Goal: Task Accomplishment & Management: Manage account settings

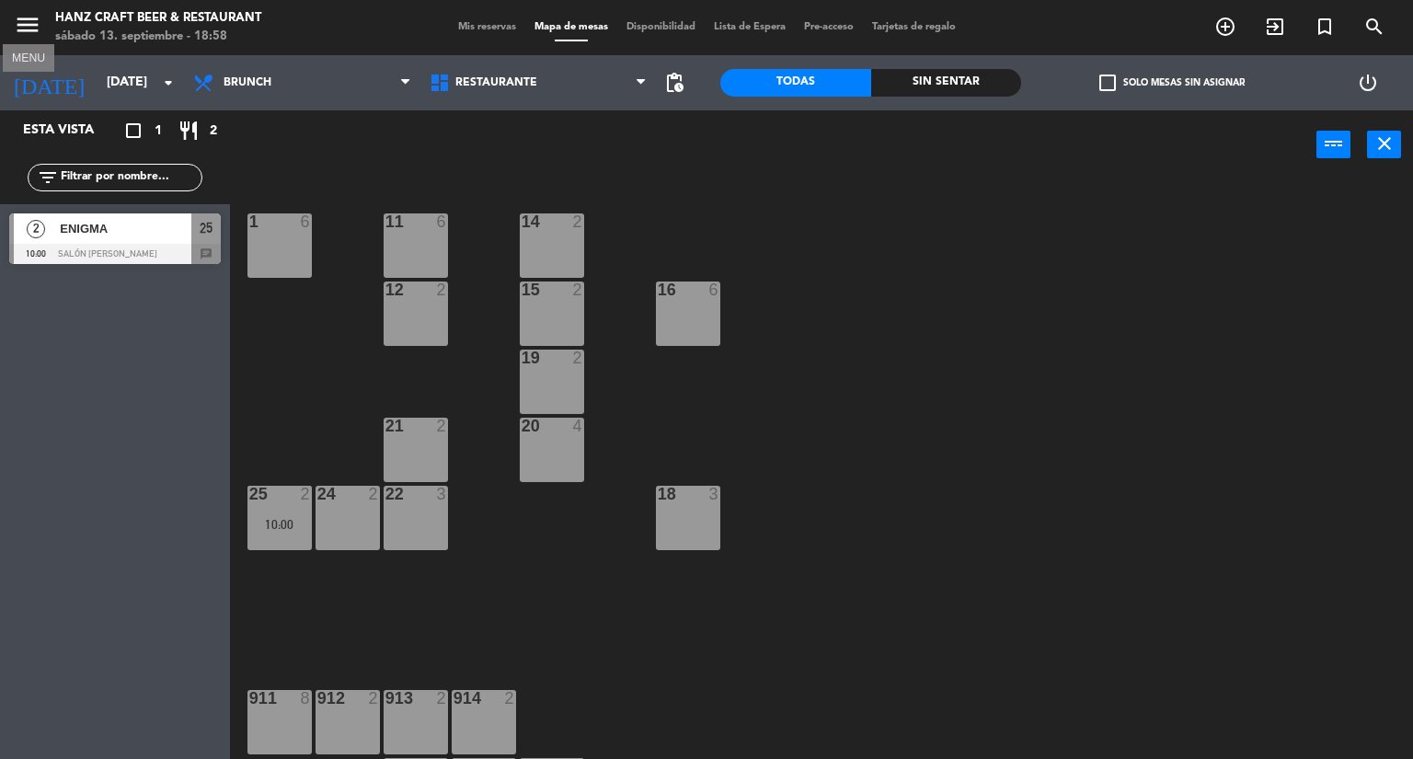
click at [25, 19] on icon "menu" at bounding box center [28, 25] width 28 height 28
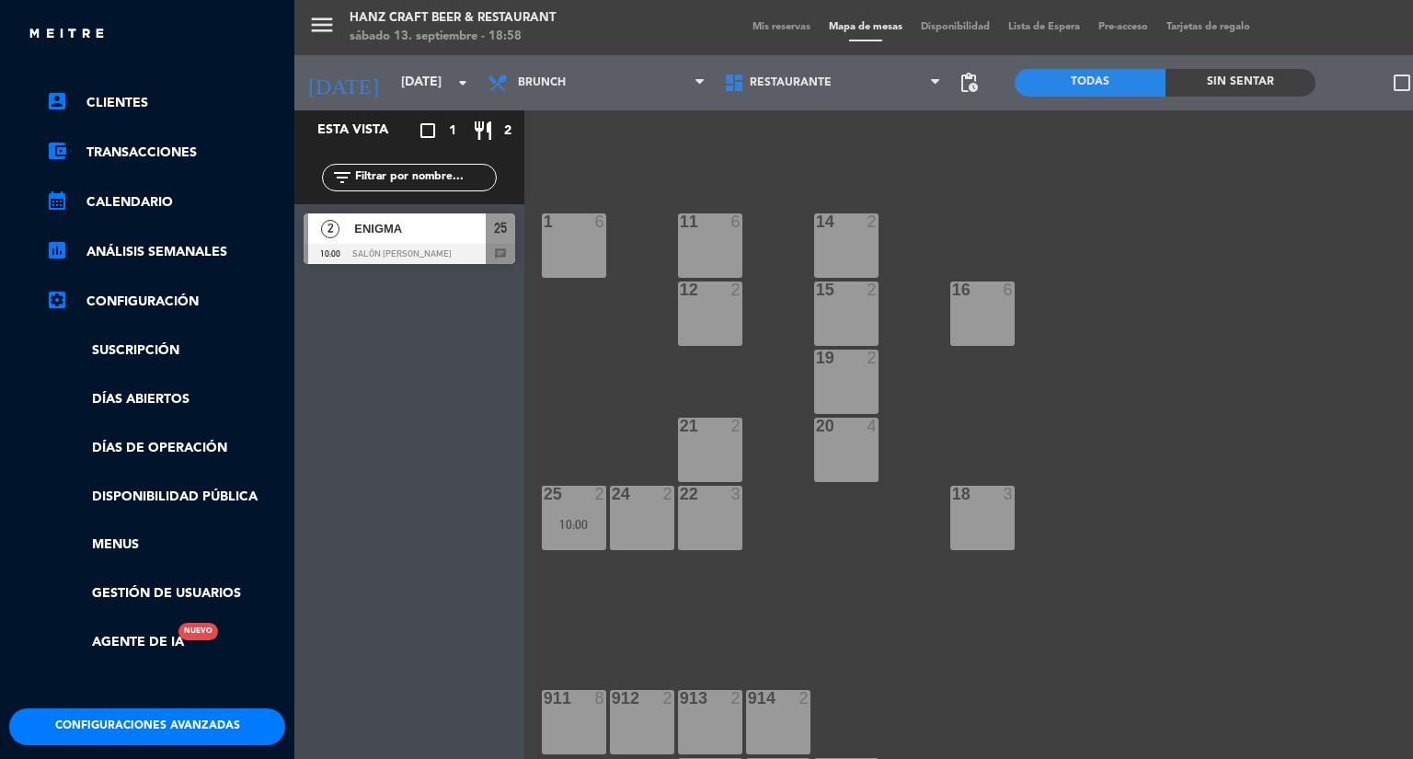
scroll to position [92, 0]
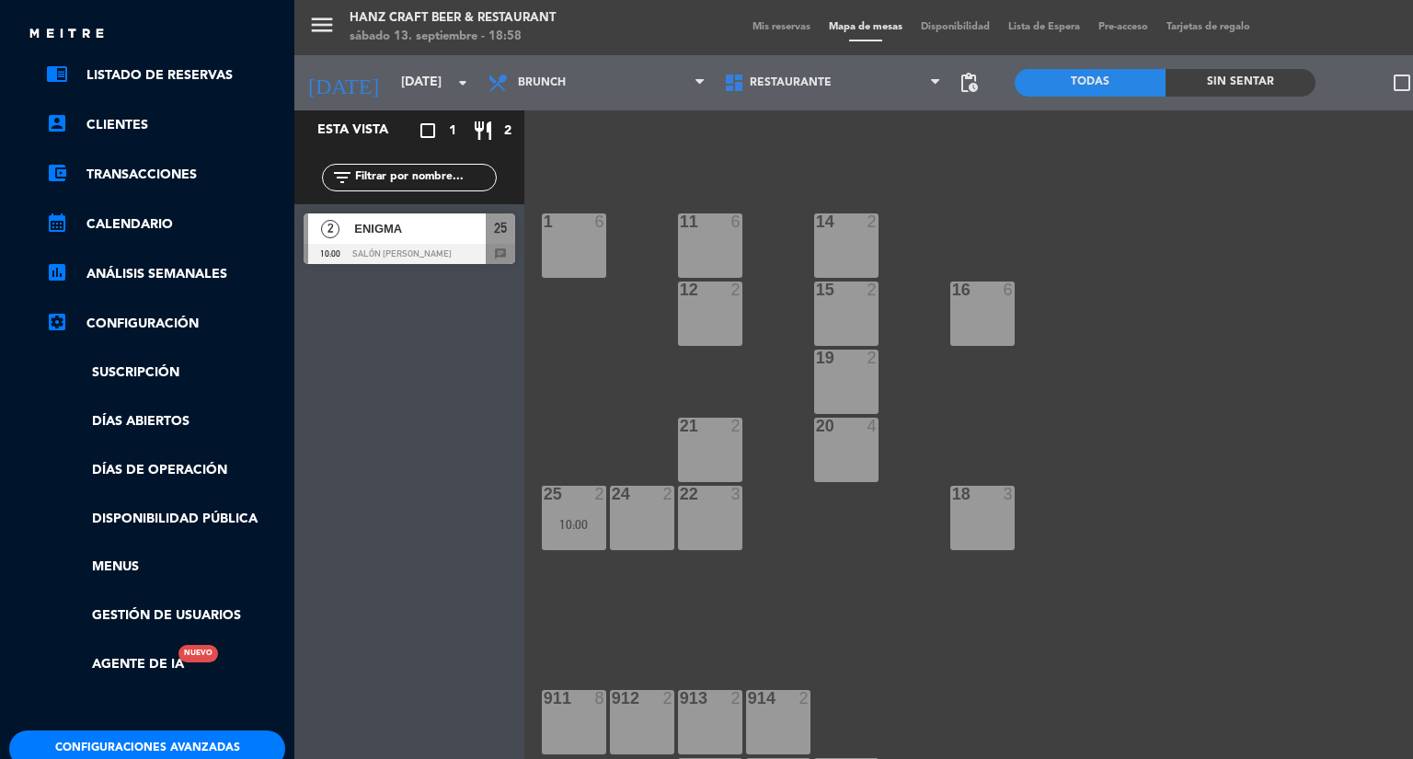
click at [160, 317] on link "settings_applications Configuración" at bounding box center [165, 324] width 239 height 22
click at [169, 366] on link "Suscripción" at bounding box center [165, 373] width 239 height 21
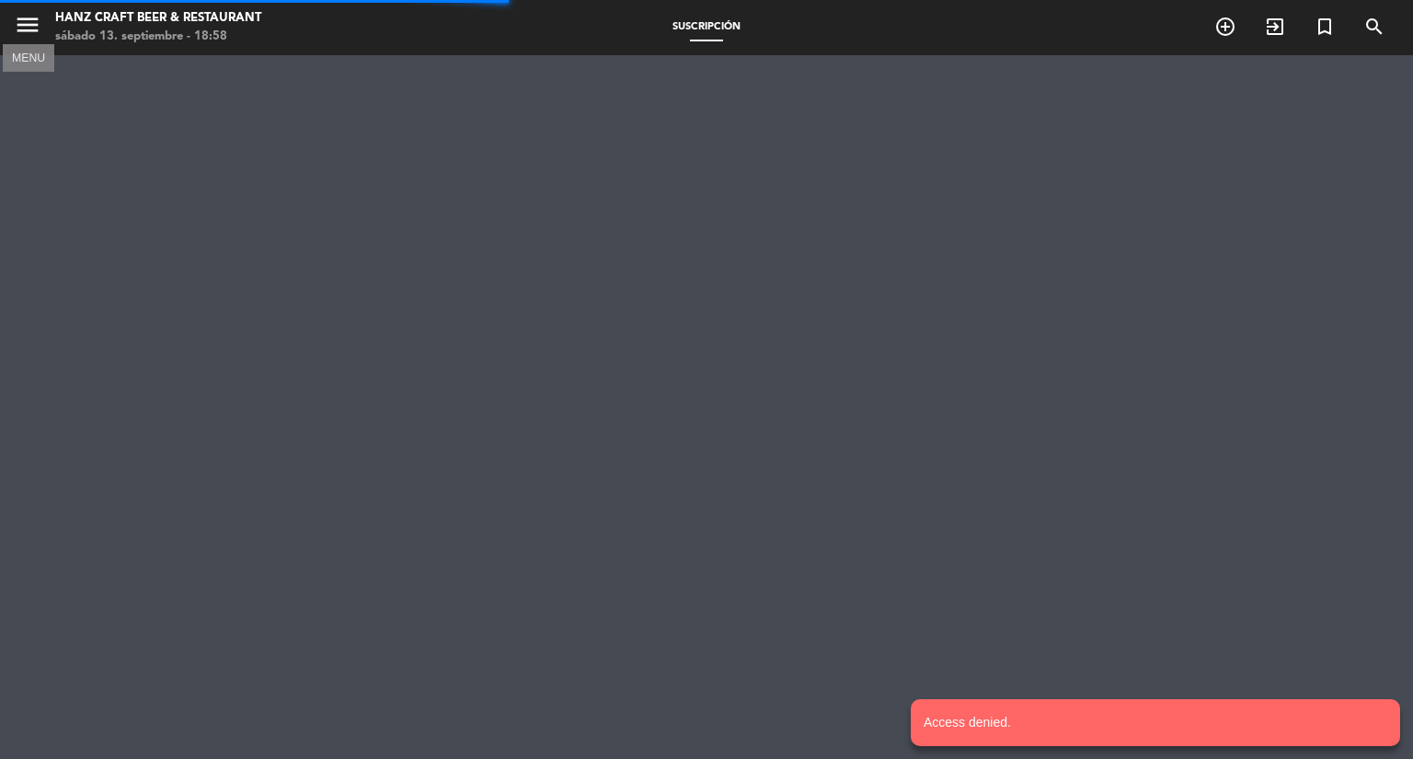
click at [39, 30] on icon "menu" at bounding box center [28, 25] width 28 height 28
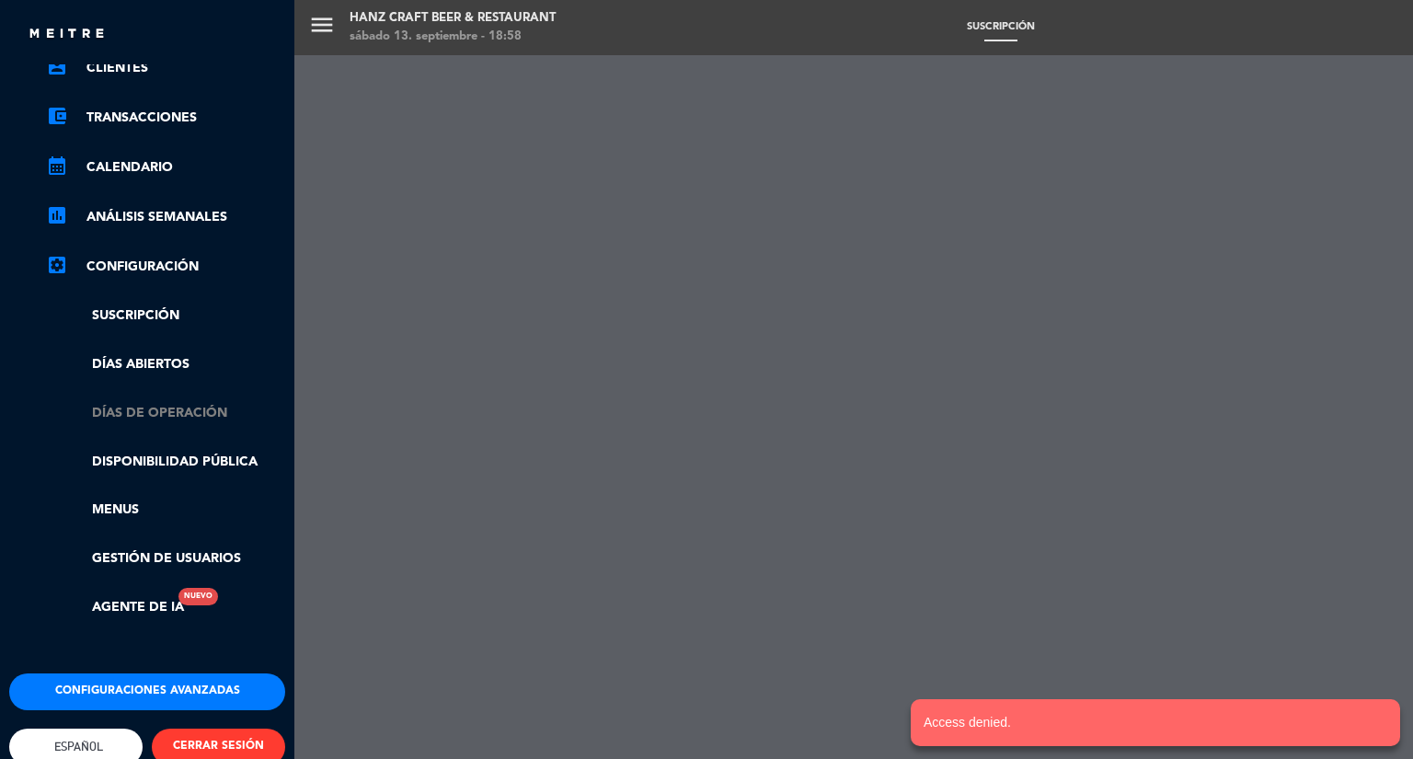
scroll to position [184, 0]
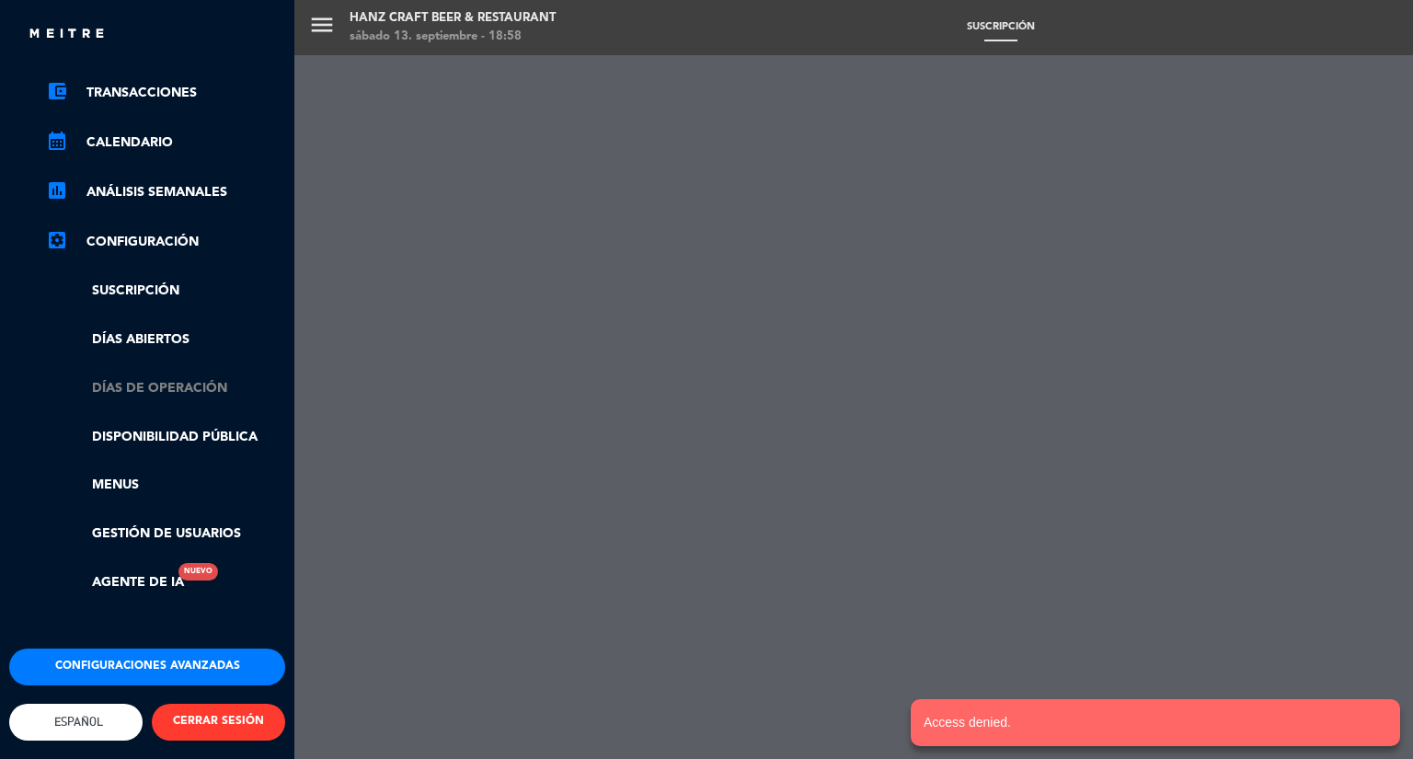
click at [157, 385] on link "Días de Operación" at bounding box center [165, 388] width 239 height 21
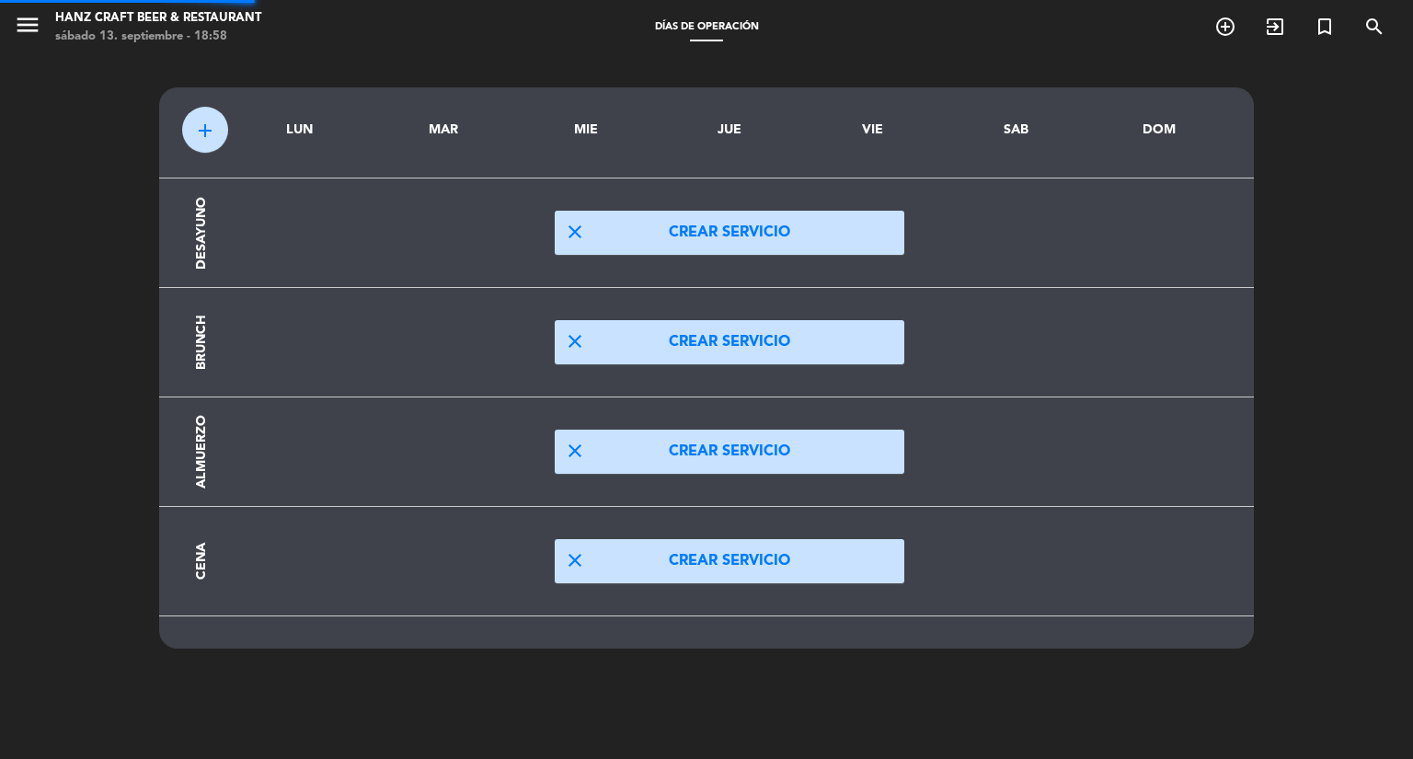
click at [12, 22] on div "menu [PERSON_NAME] Beer & Restaurant [DATE] 13. septiembre - 18:58" at bounding box center [176, 27] width 353 height 43
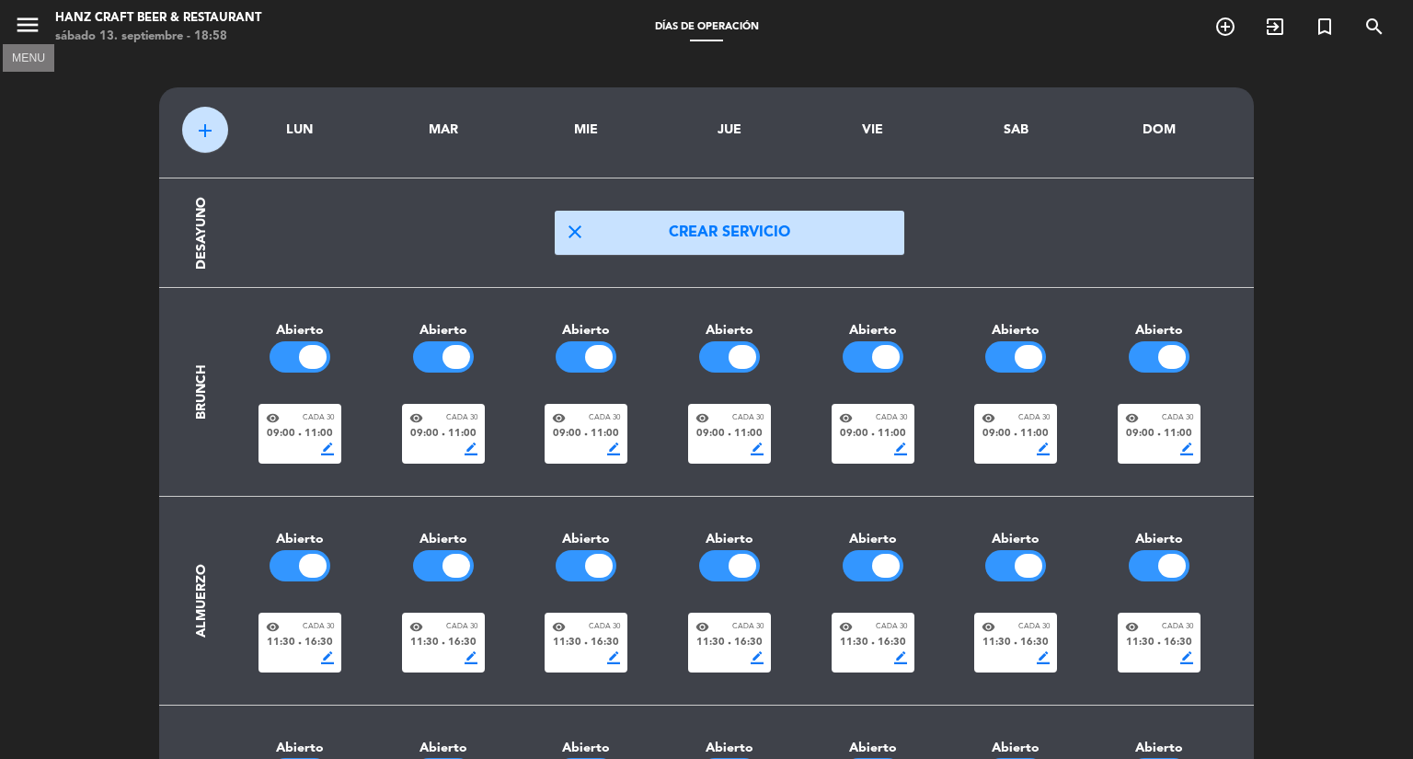
click at [29, 30] on icon "menu" at bounding box center [28, 25] width 28 height 28
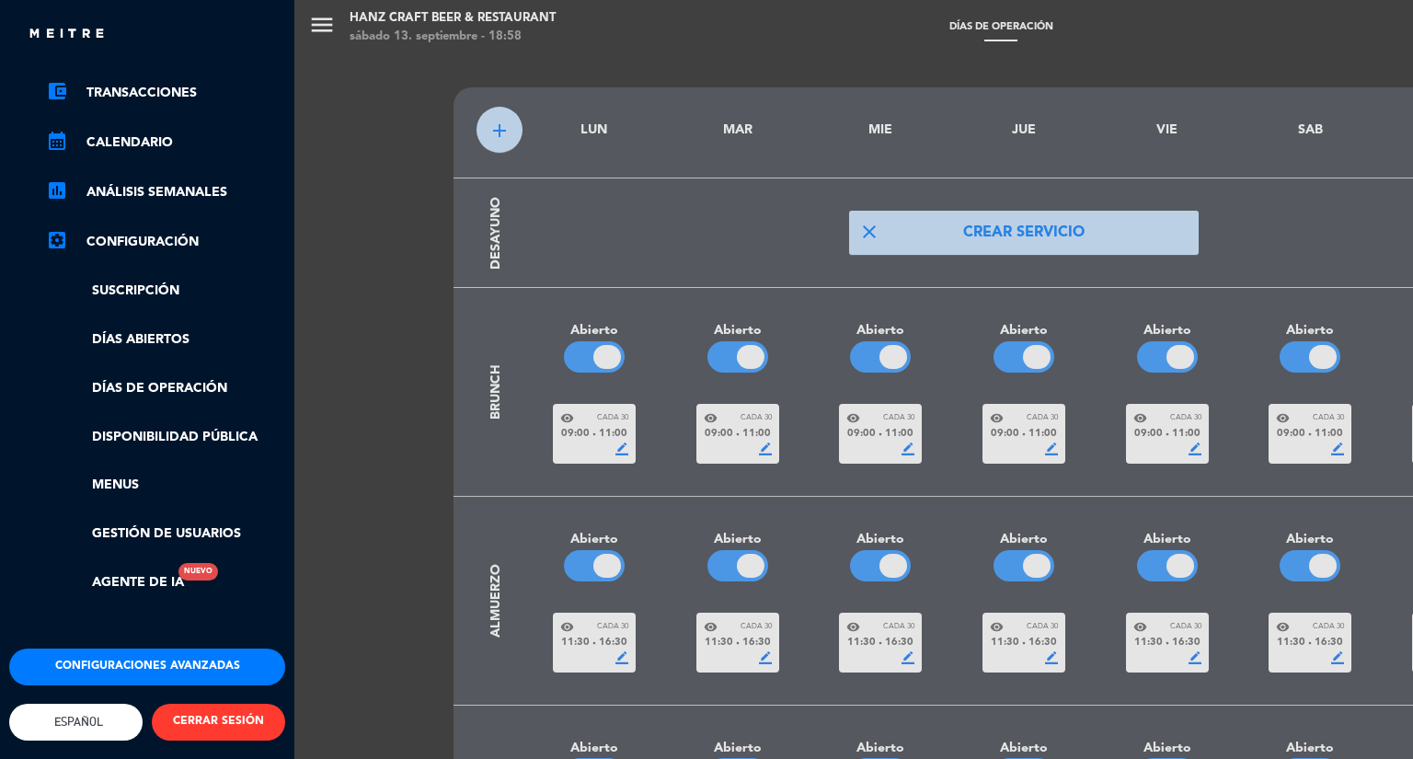
click at [136, 655] on button "Configuraciones avanzadas" at bounding box center [147, 667] width 276 height 37
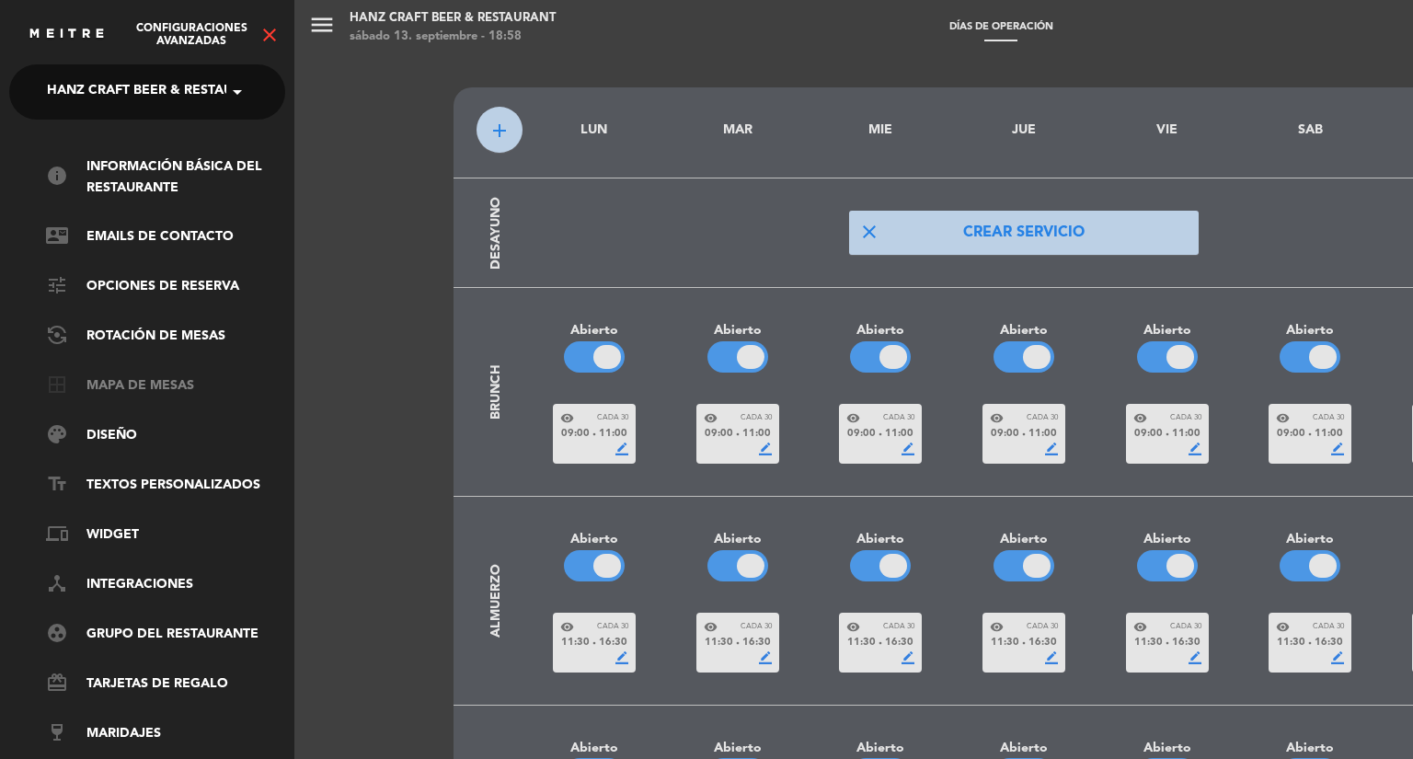
click at [165, 385] on link "border_all Mapa de mesas" at bounding box center [165, 386] width 239 height 22
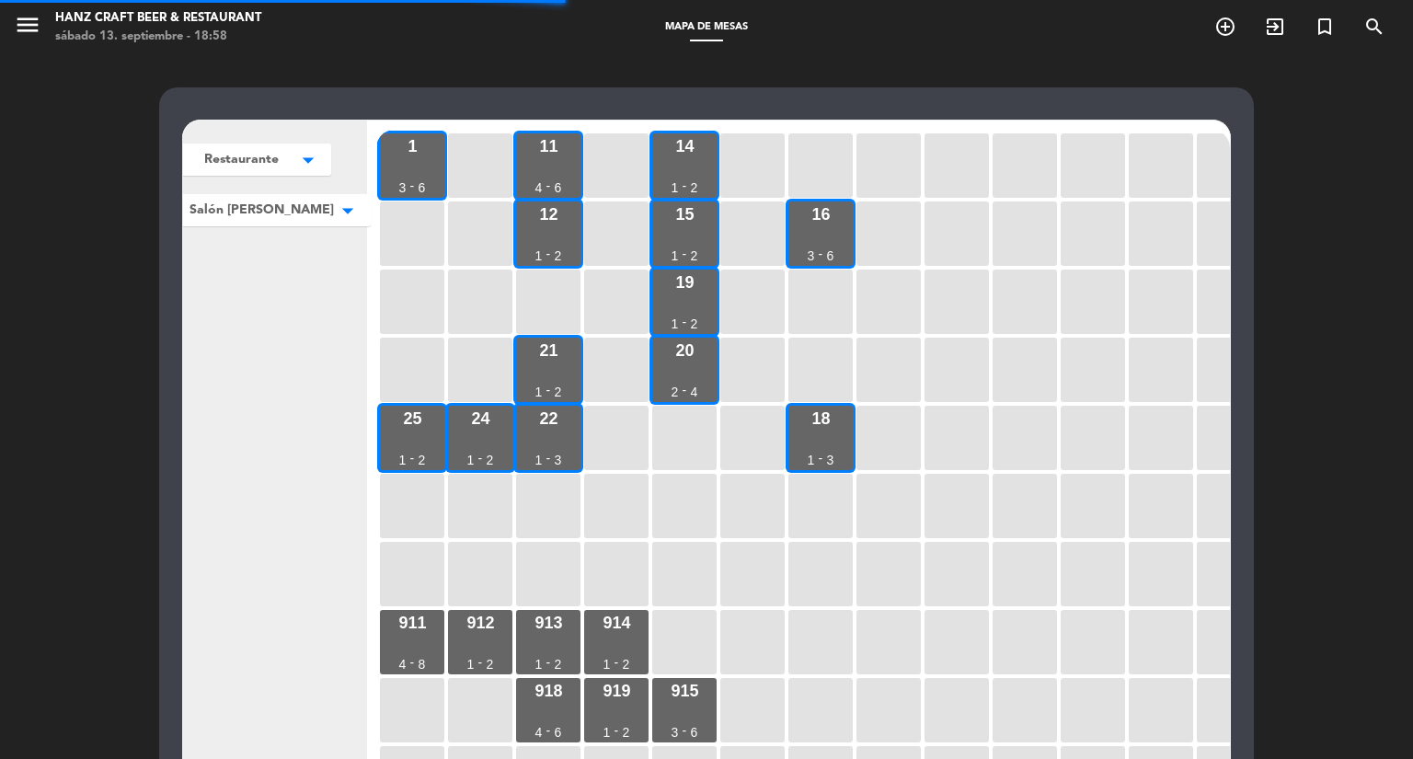
click at [303, 217] on span "Salón [PERSON_NAME]" at bounding box center [262, 210] width 144 height 19
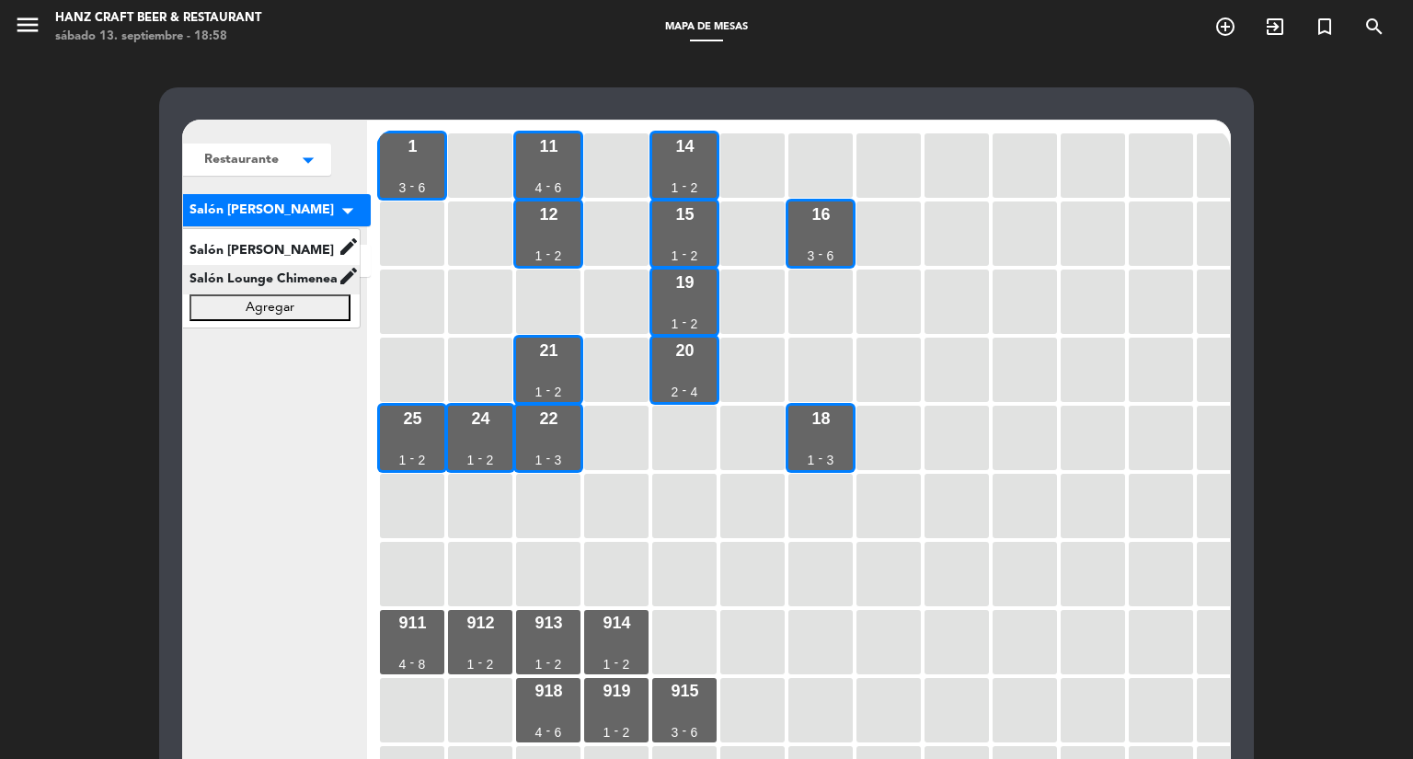
click at [298, 290] on span "Salón Lounge Chimenea" at bounding box center [258, 279] width 157 height 21
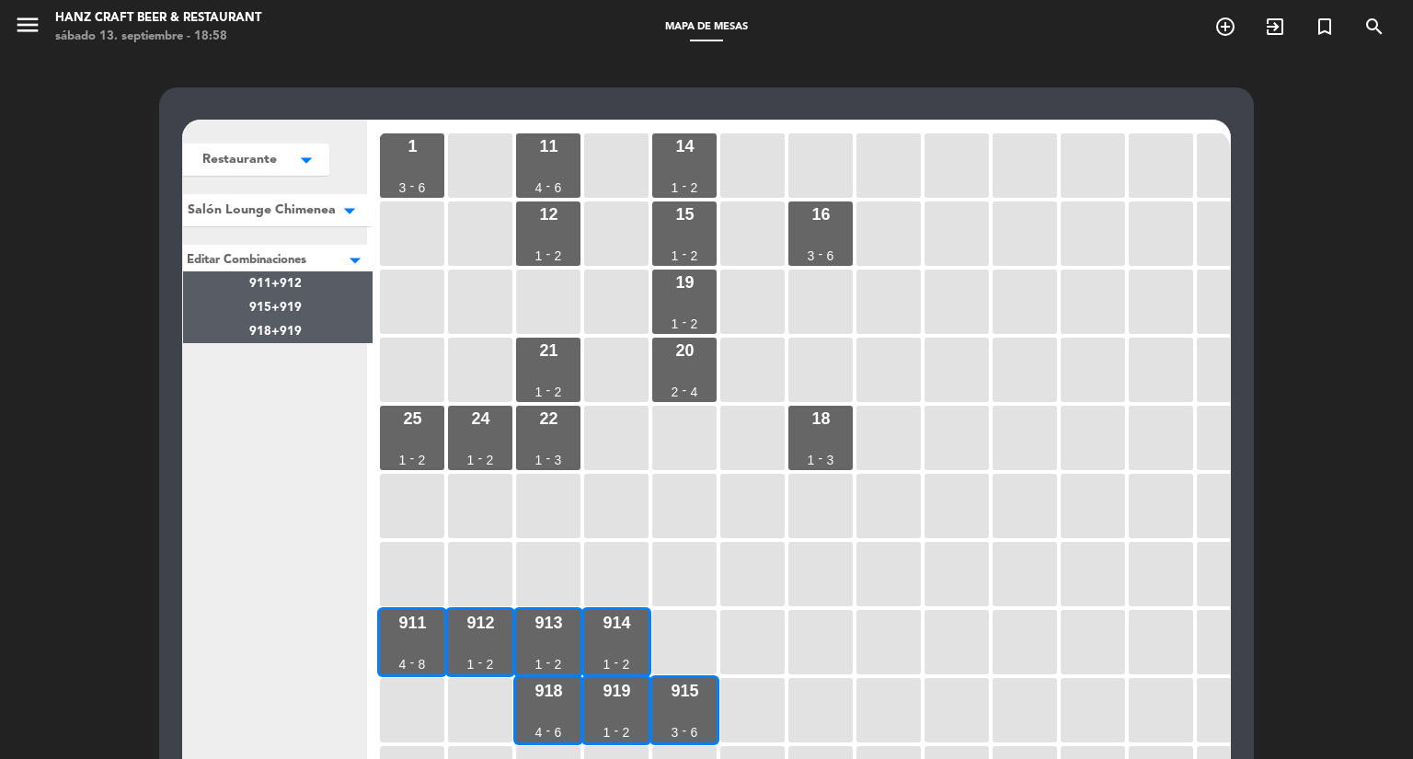
click at [295, 262] on div at bounding box center [275, 257] width 195 height 24
click at [313, 216] on span "Salón Lounge Chimenea" at bounding box center [262, 210] width 148 height 19
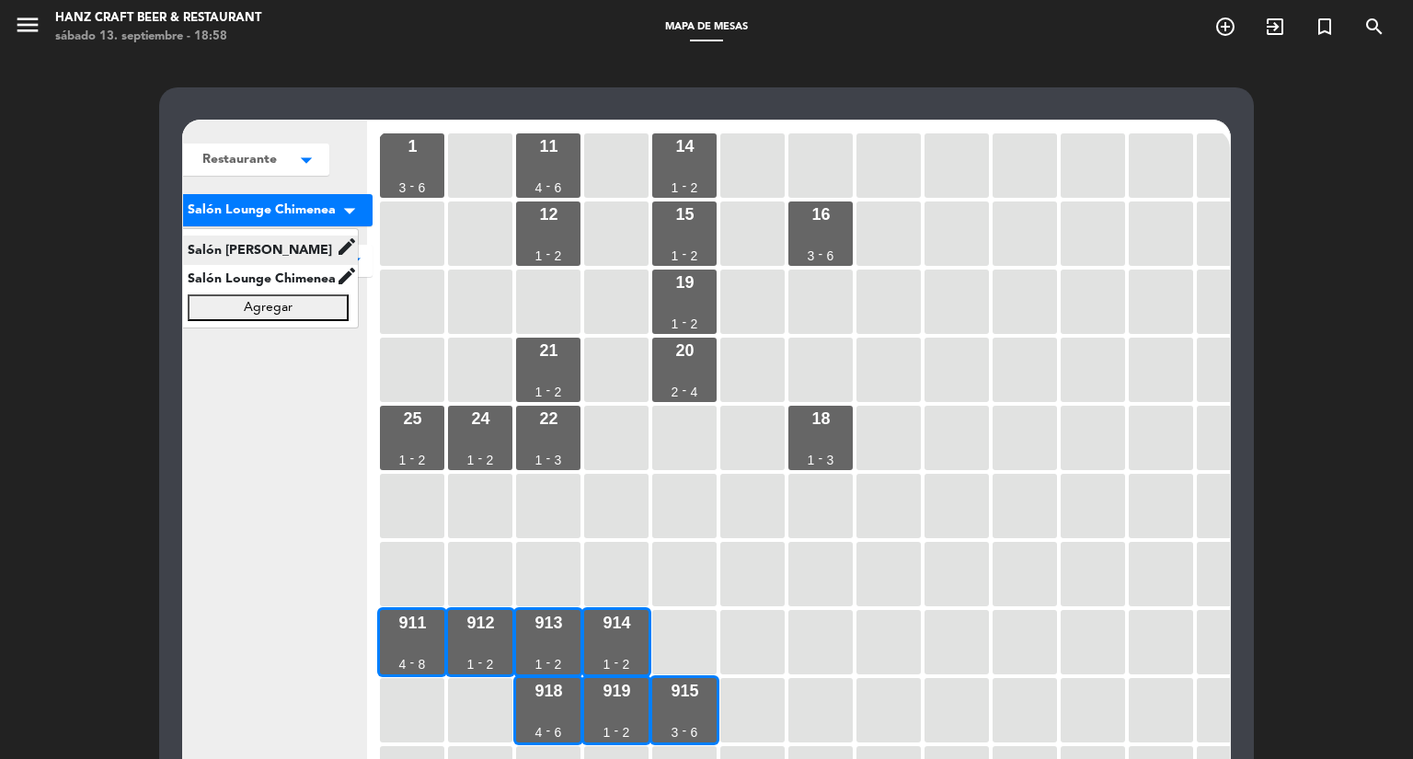
click at [304, 249] on span "Salón [PERSON_NAME]" at bounding box center [256, 249] width 157 height 21
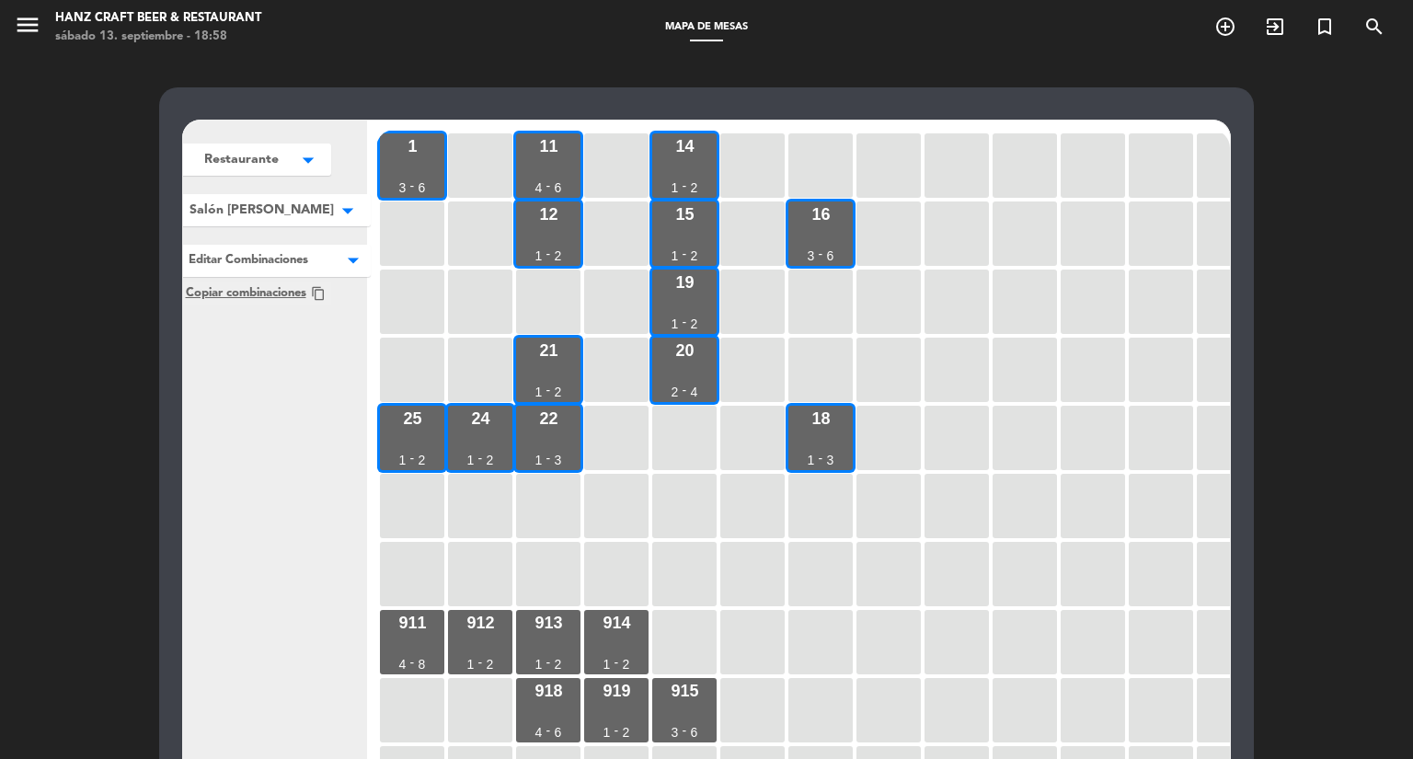
click at [300, 268] on div at bounding box center [274, 257] width 191 height 24
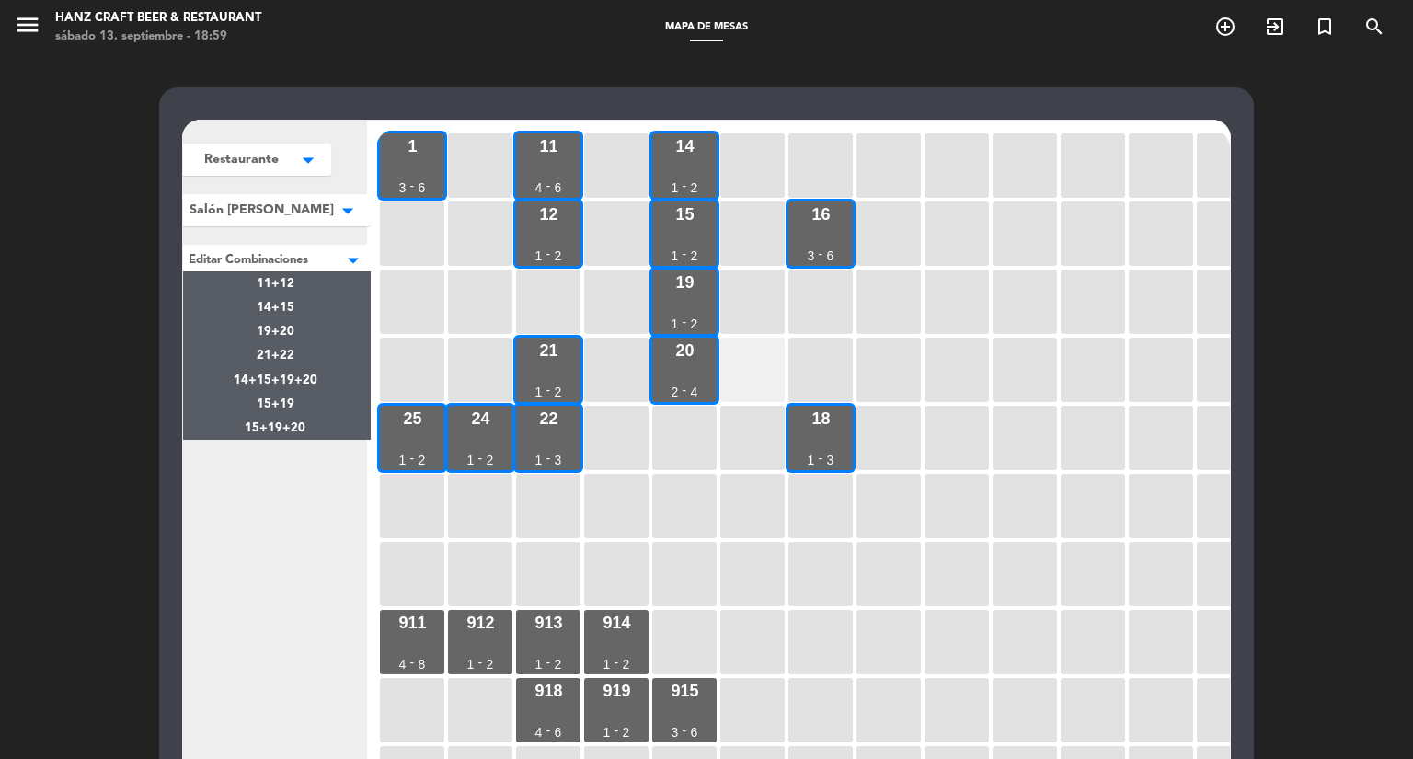
scroll to position [92, 0]
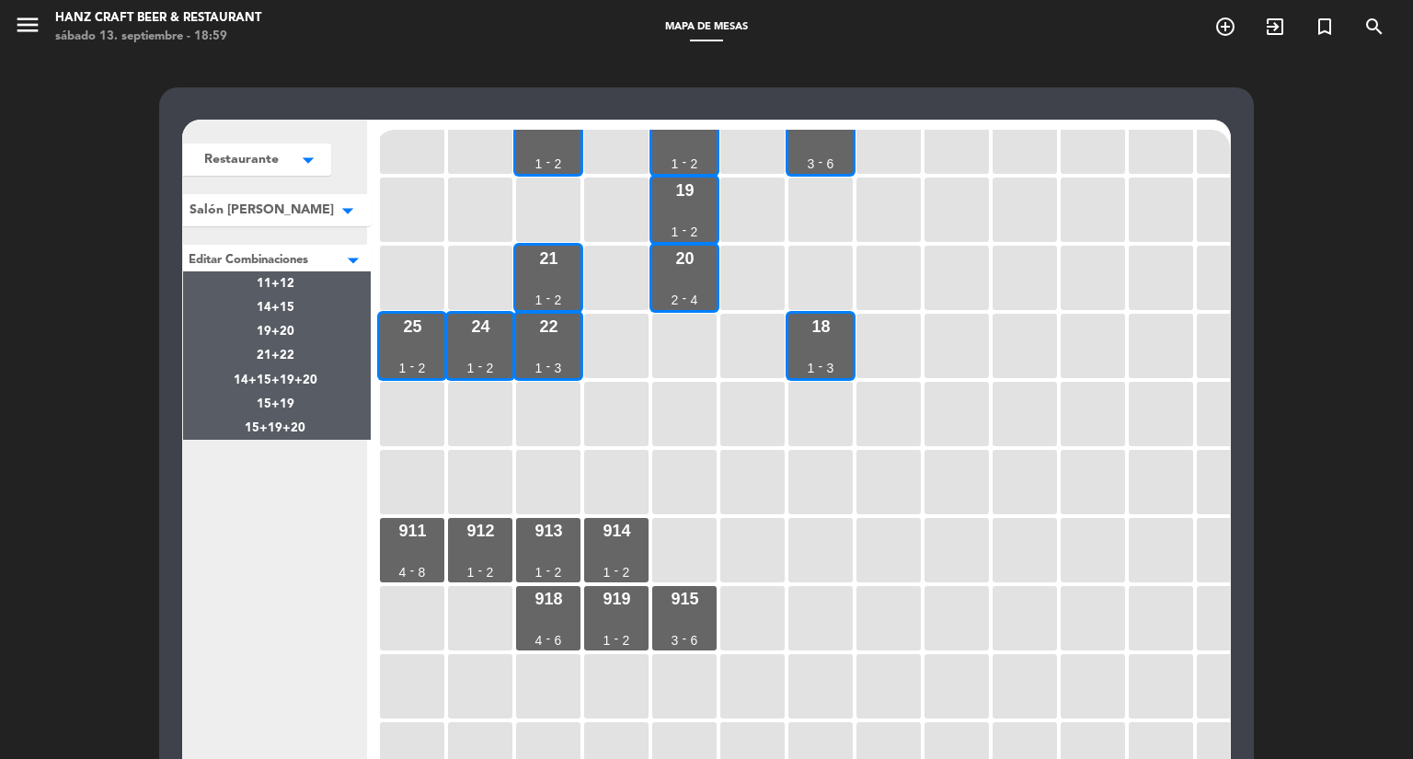
click at [276, 259] on div at bounding box center [274, 257] width 191 height 24
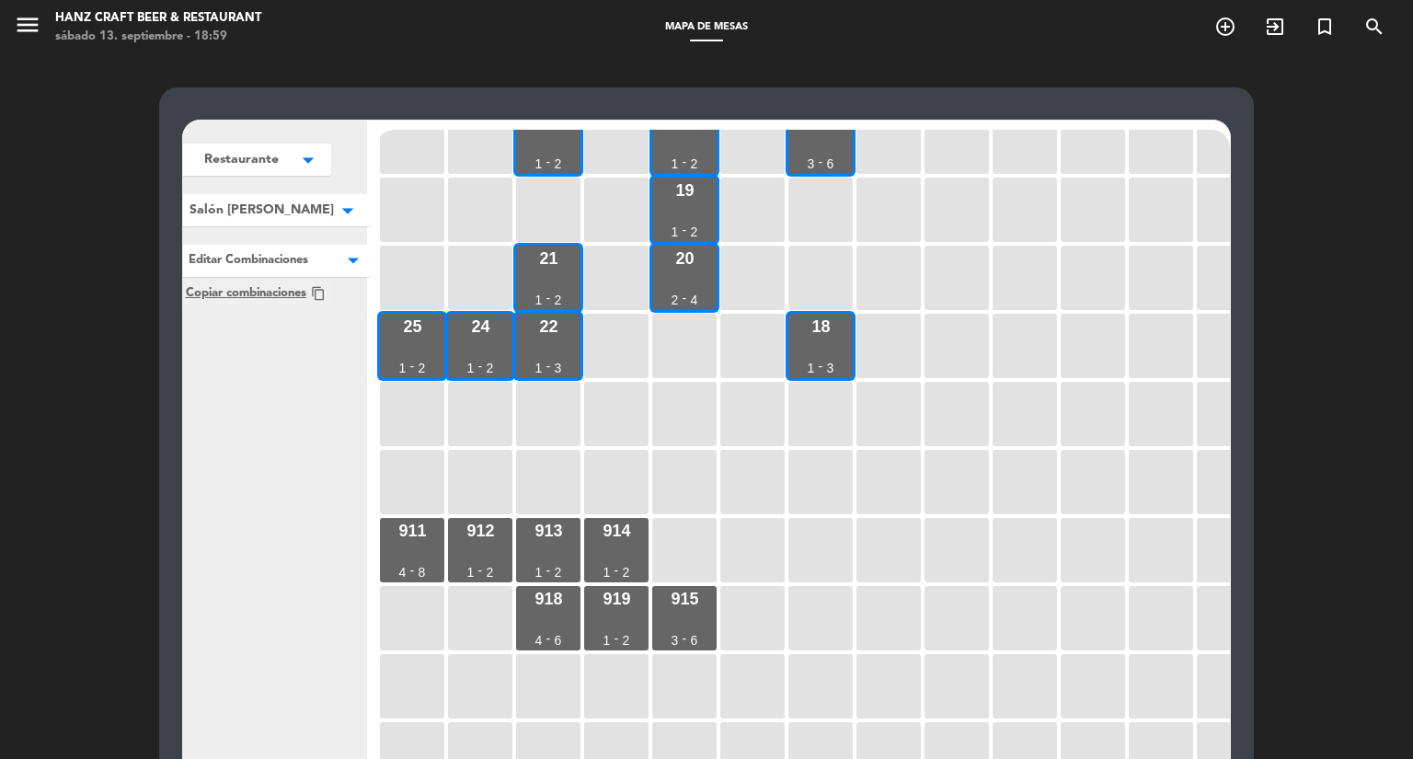
click at [291, 222] on button "Salón [PERSON_NAME] arrow_drop_down" at bounding box center [274, 210] width 191 height 32
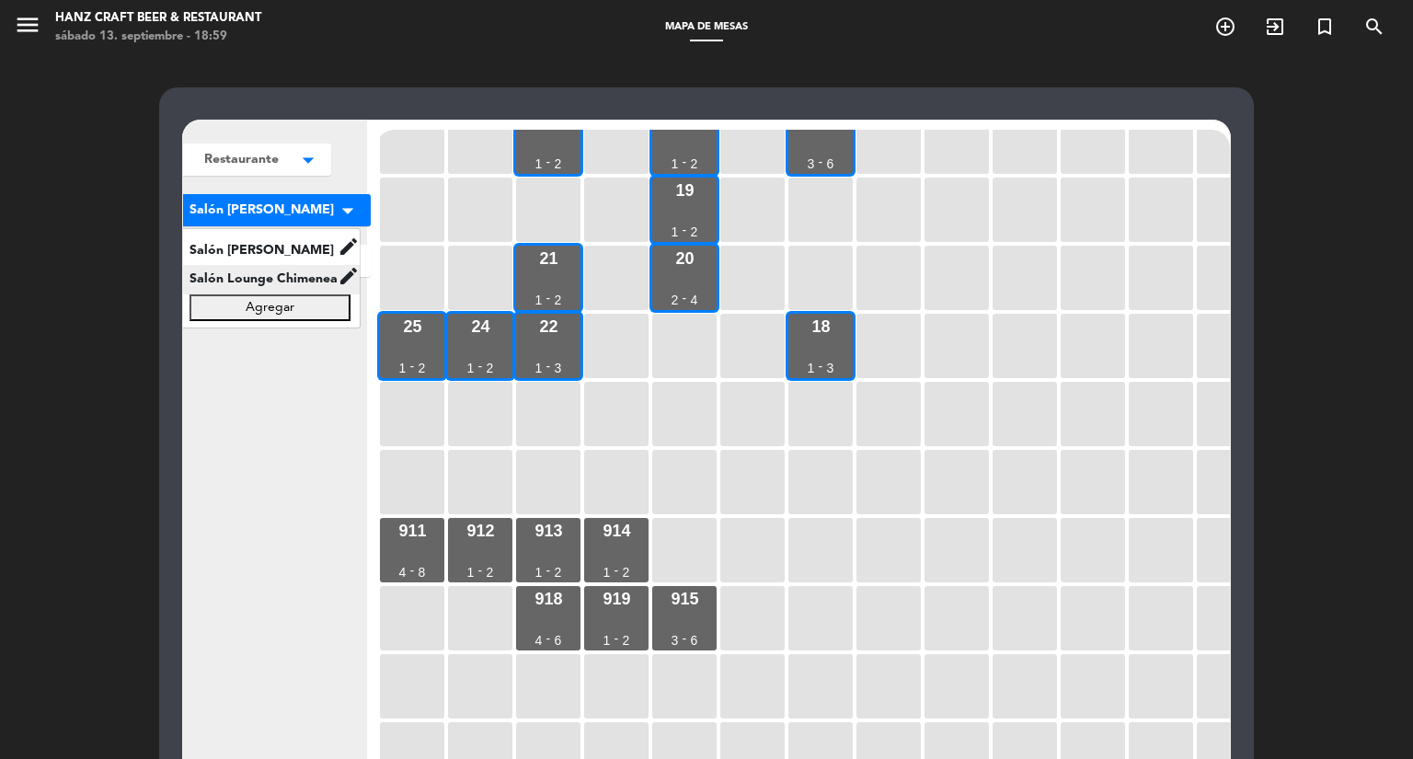
click at [295, 290] on span "Salón Lounge Chimenea" at bounding box center [258, 279] width 157 height 21
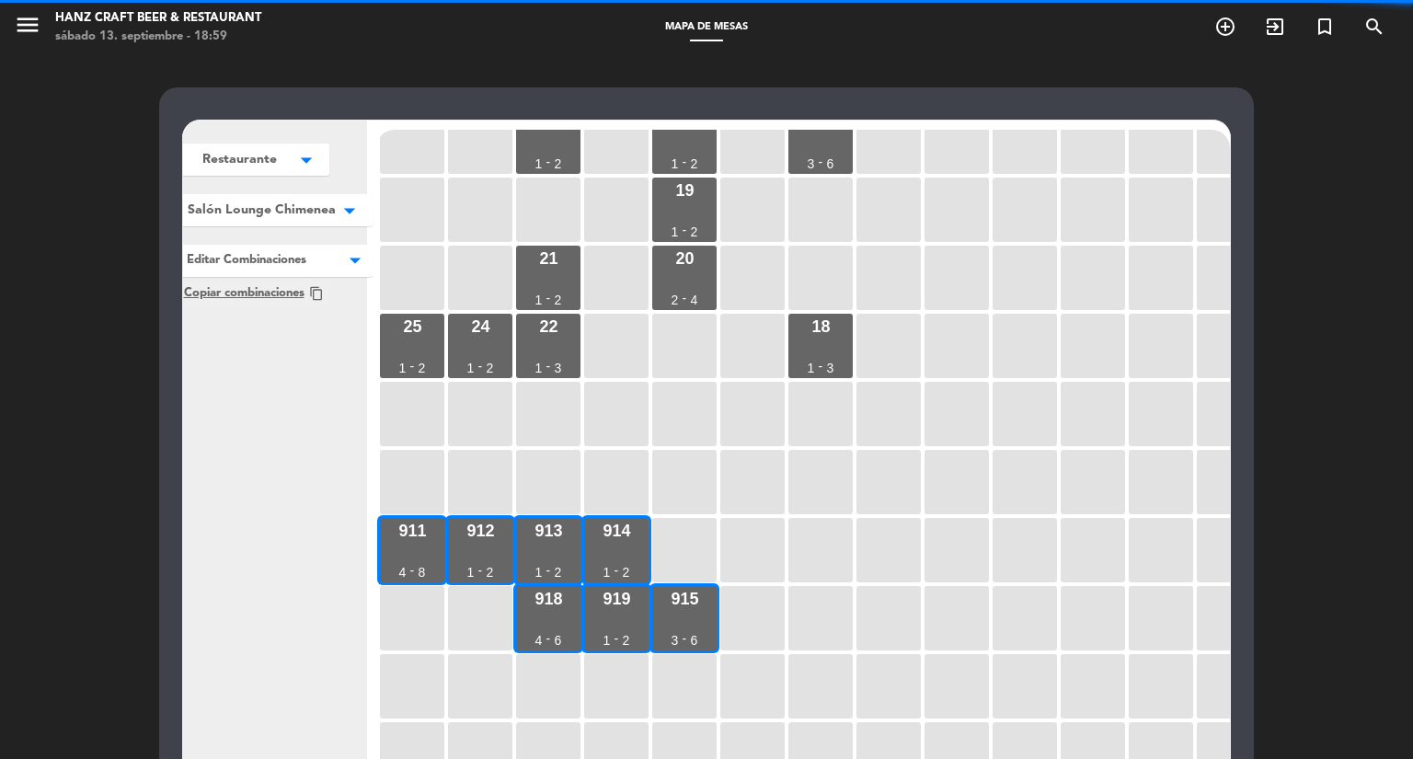
click at [324, 259] on div at bounding box center [275, 257] width 195 height 24
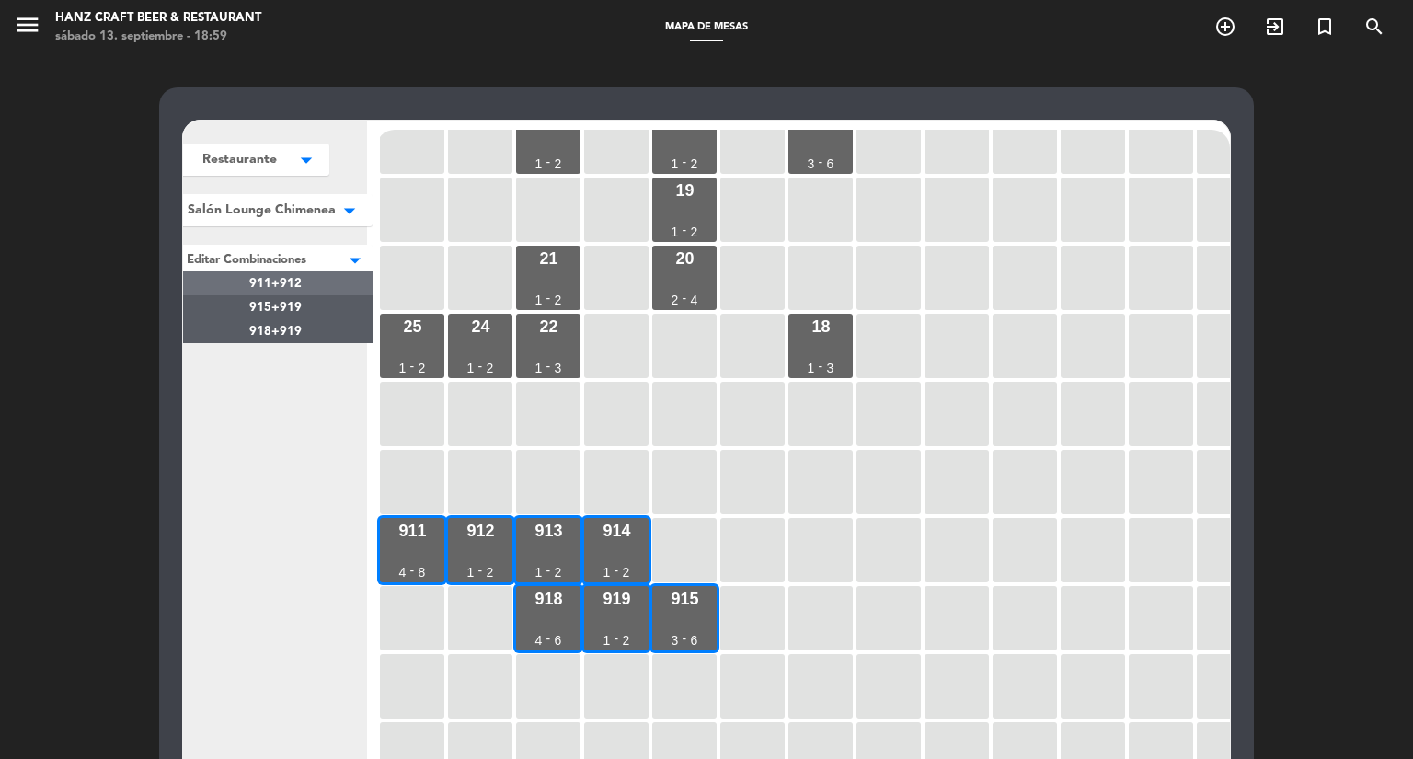
click at [312, 287] on div "911+912" at bounding box center [275, 283] width 195 height 24
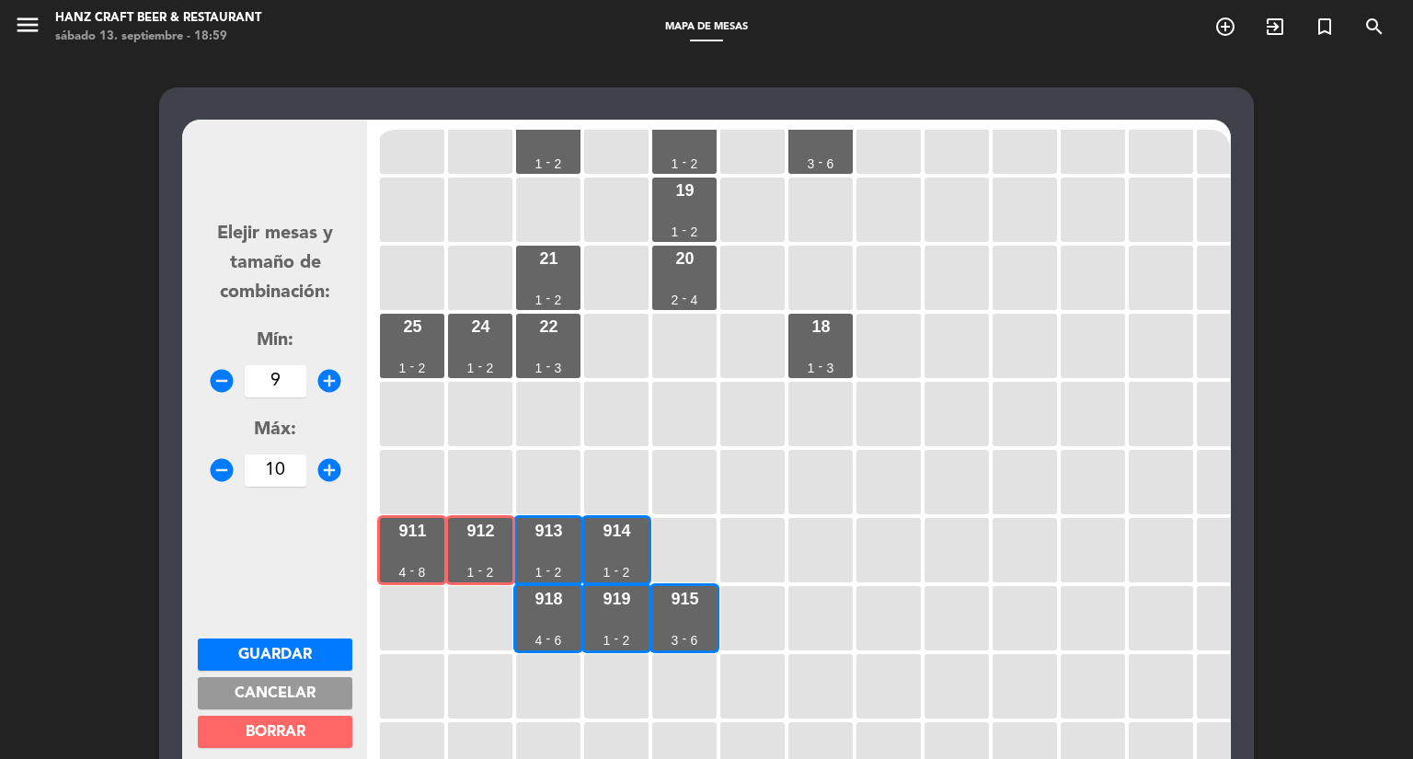
click at [328, 700] on button "Cancelar" at bounding box center [275, 693] width 155 height 32
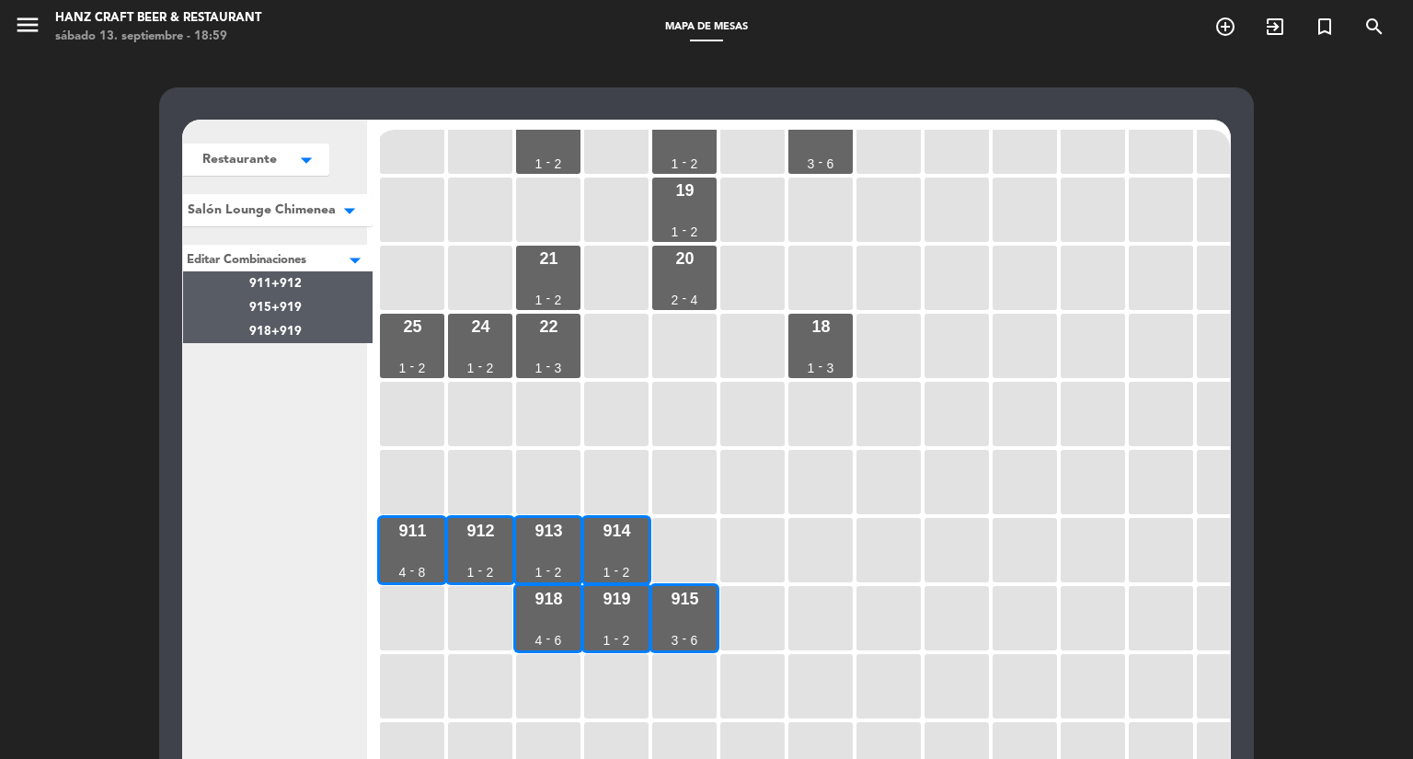
click at [319, 252] on div at bounding box center [275, 257] width 195 height 24
click at [293, 312] on span "915+919" at bounding box center [275, 308] width 52 height 12
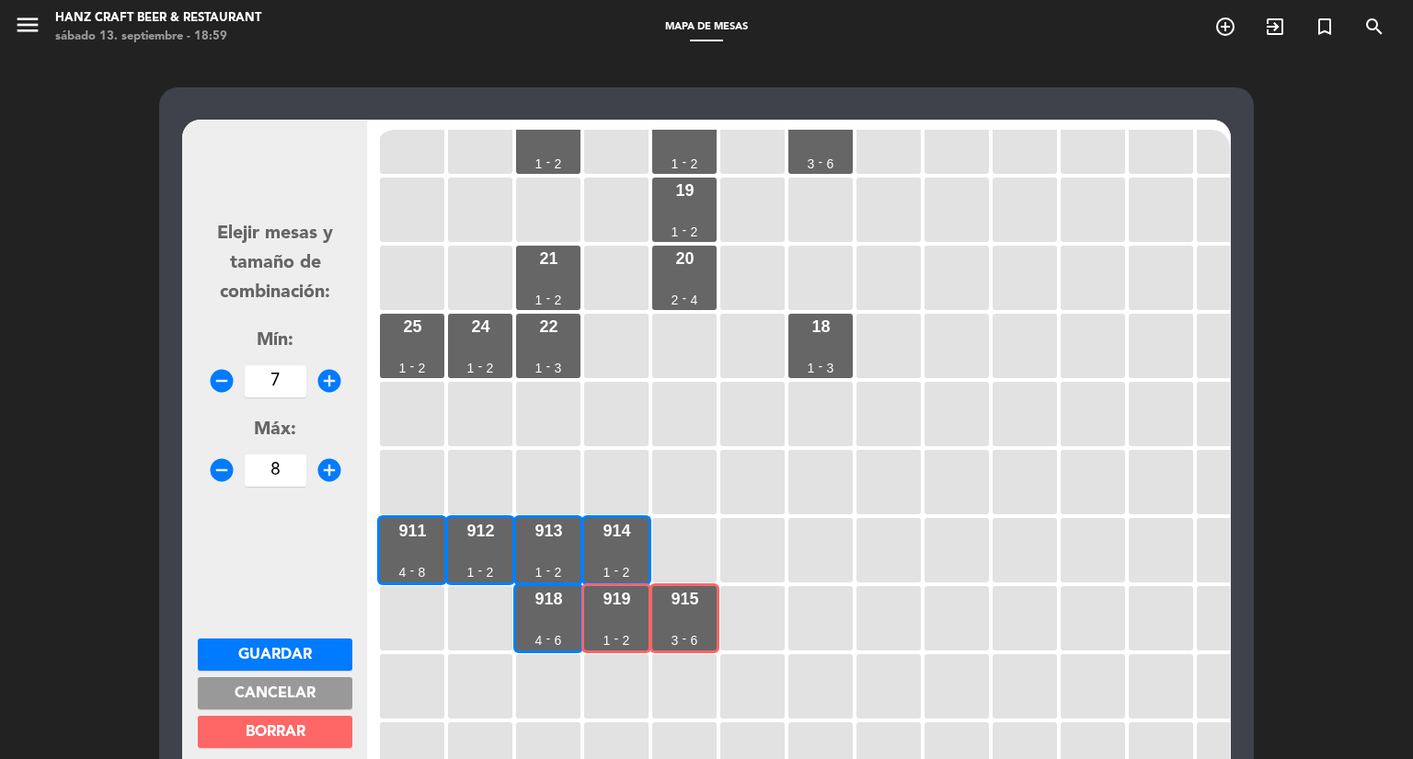
click at [322, 695] on button "Cancelar" at bounding box center [275, 693] width 155 height 32
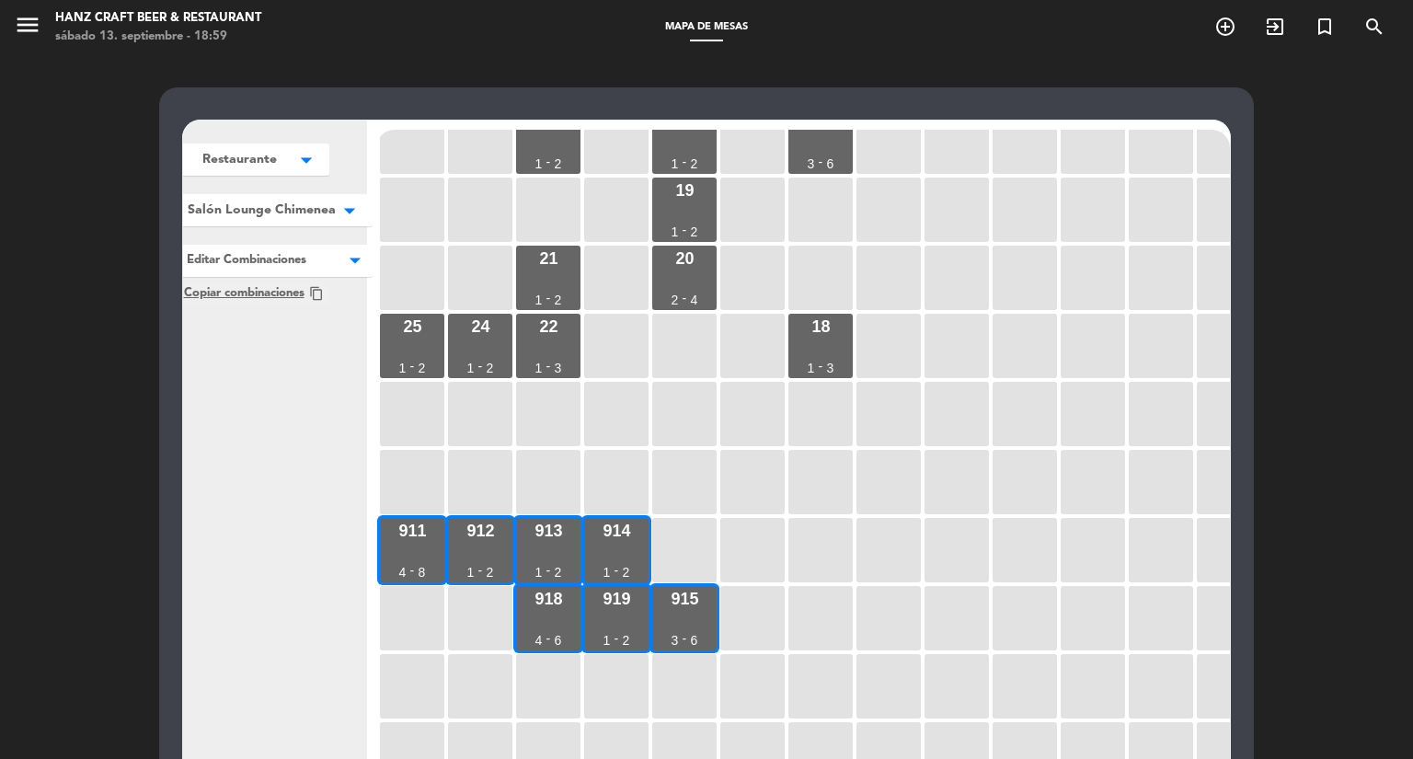
click at [318, 269] on div at bounding box center [275, 257] width 195 height 24
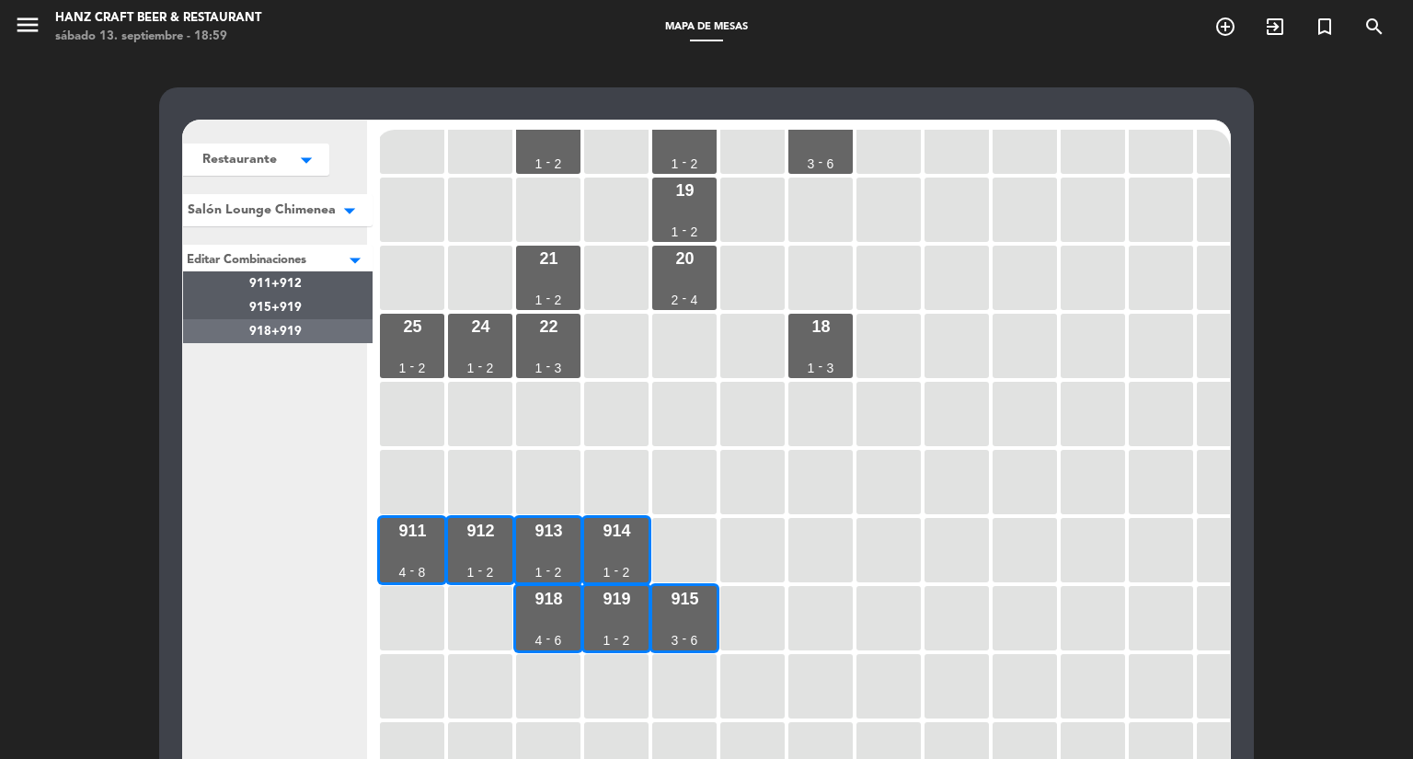
click at [299, 332] on span "918+919" at bounding box center [275, 332] width 52 height 12
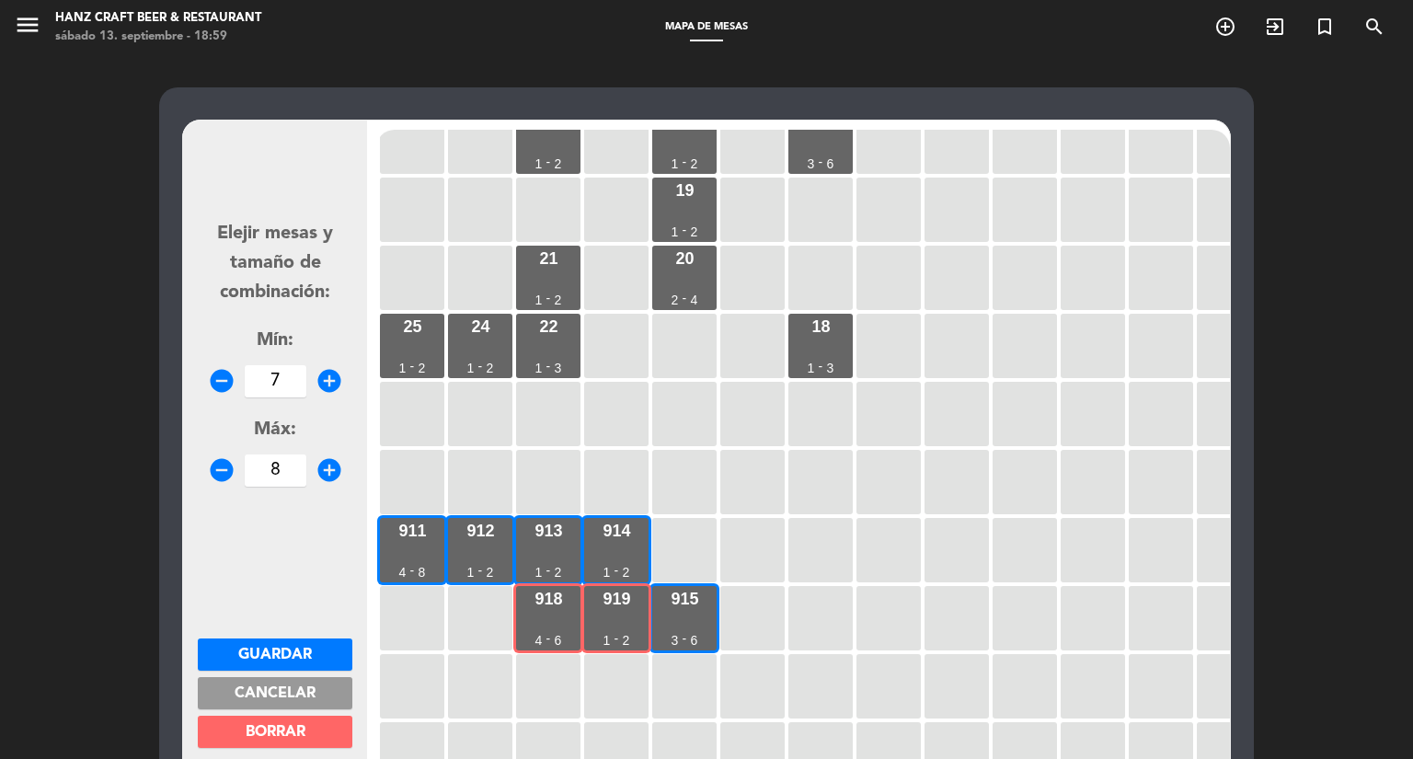
click at [329, 697] on button "Cancelar" at bounding box center [275, 693] width 155 height 32
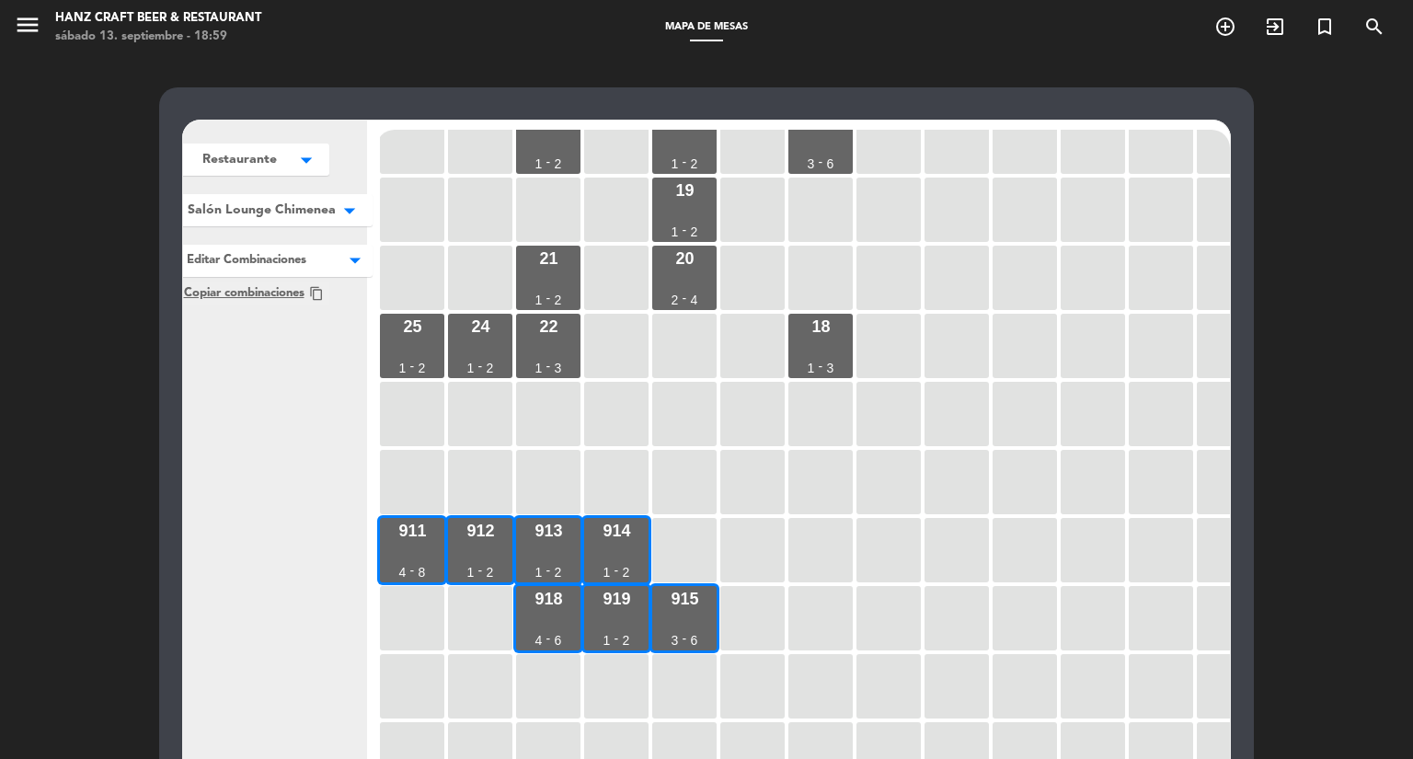
click at [329, 234] on div "Restaurante arrow_drop_down Restaurante edit renombrar borrar Agregar Salón Lou…" at bounding box center [275, 214] width 195 height 179
click at [328, 215] on span "Salón Lounge Chimenea" at bounding box center [262, 210] width 148 height 19
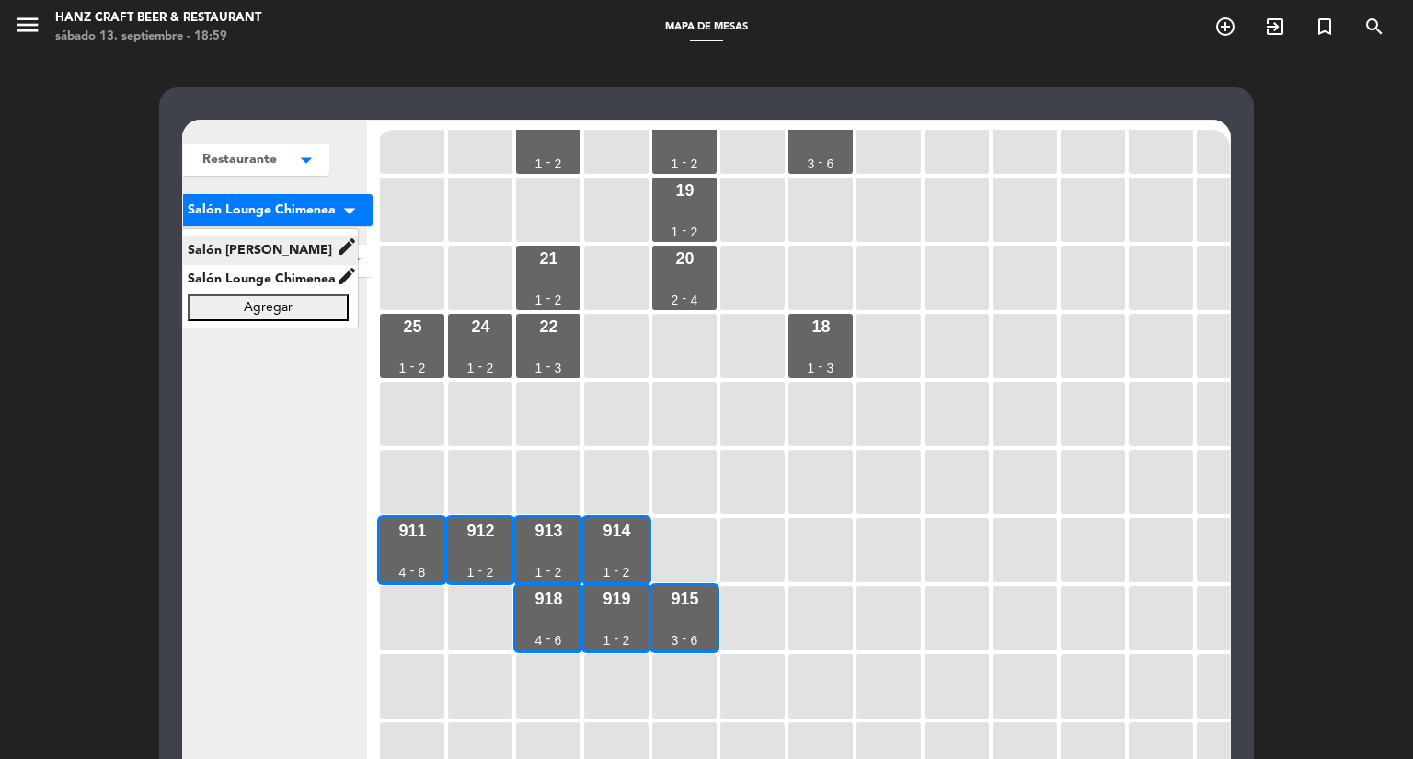
click at [312, 245] on span "Salón [PERSON_NAME]" at bounding box center [256, 249] width 157 height 21
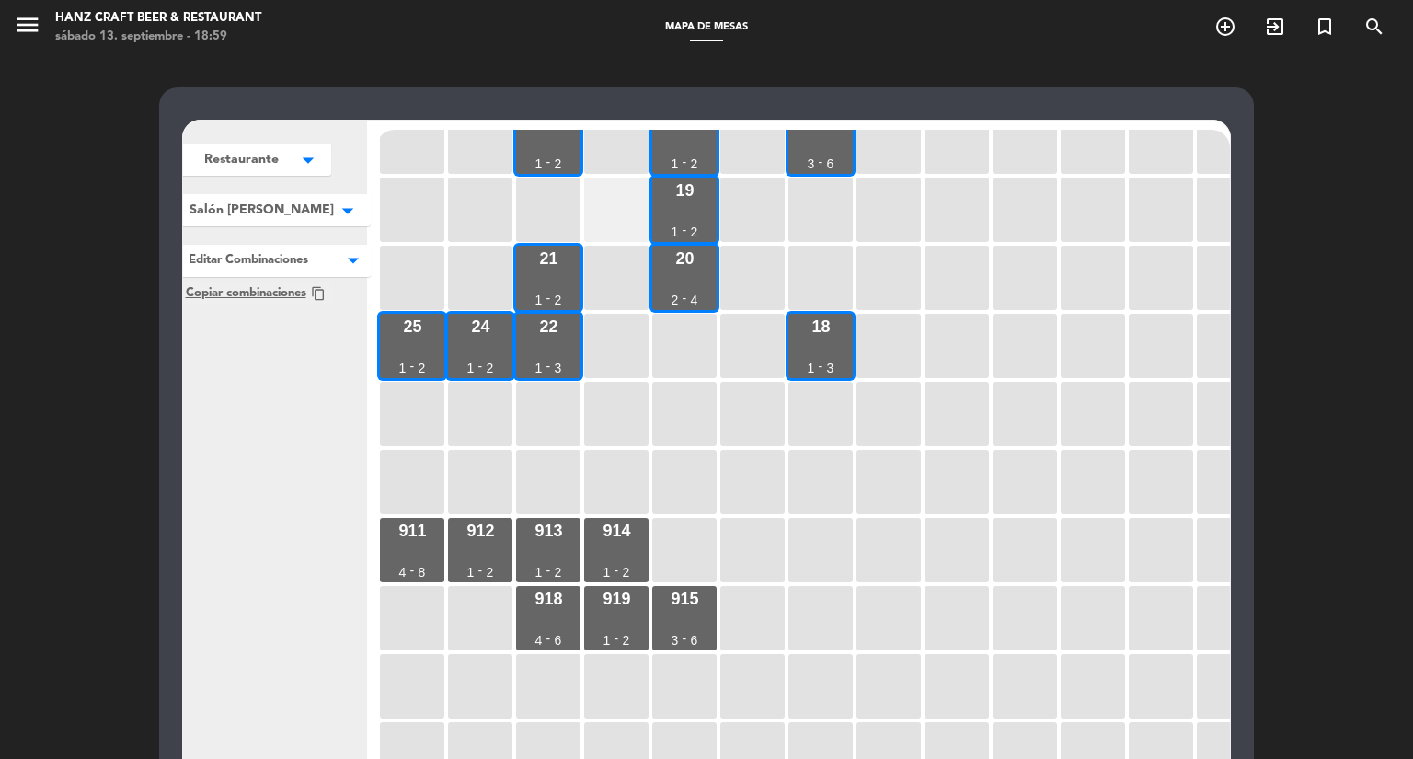
scroll to position [0, 0]
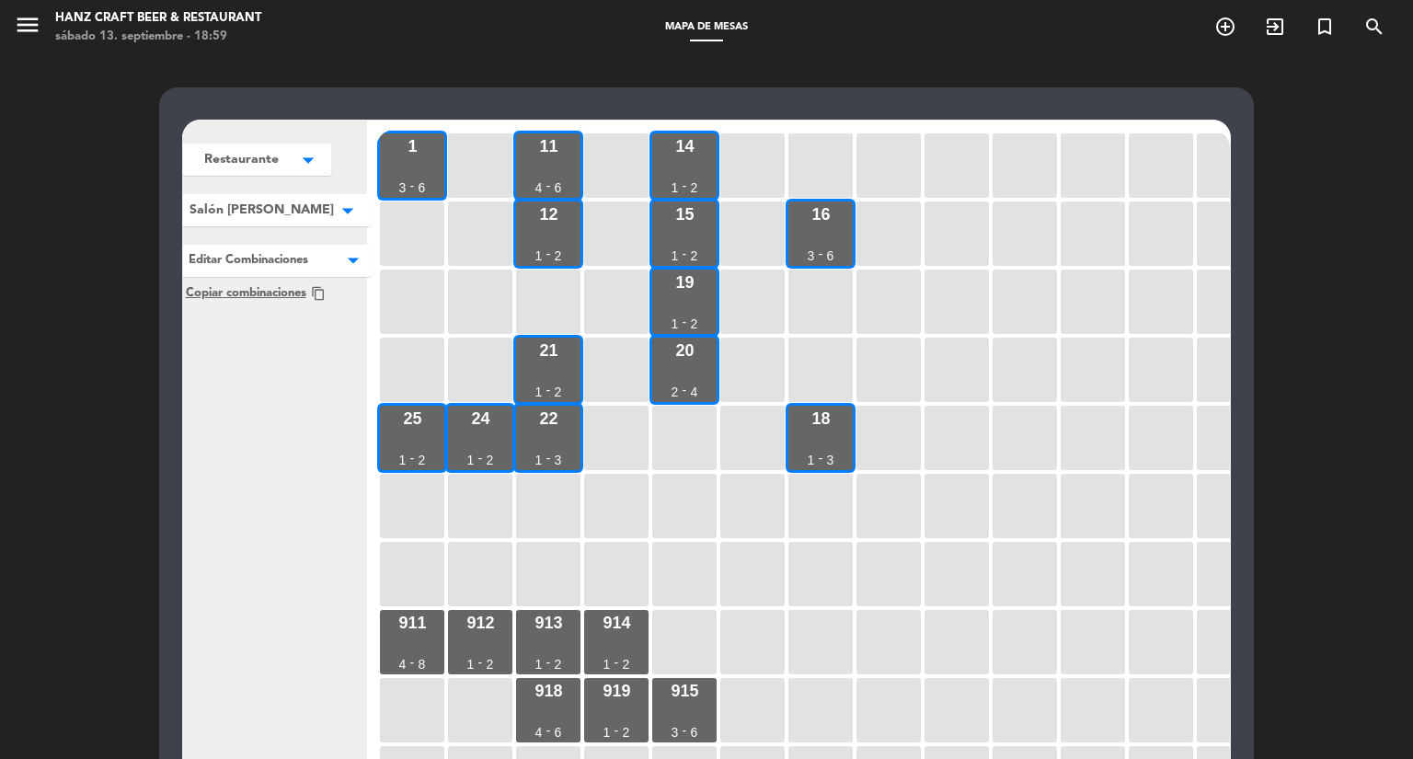
click at [288, 205] on span "Salón [PERSON_NAME]" at bounding box center [262, 210] width 144 height 19
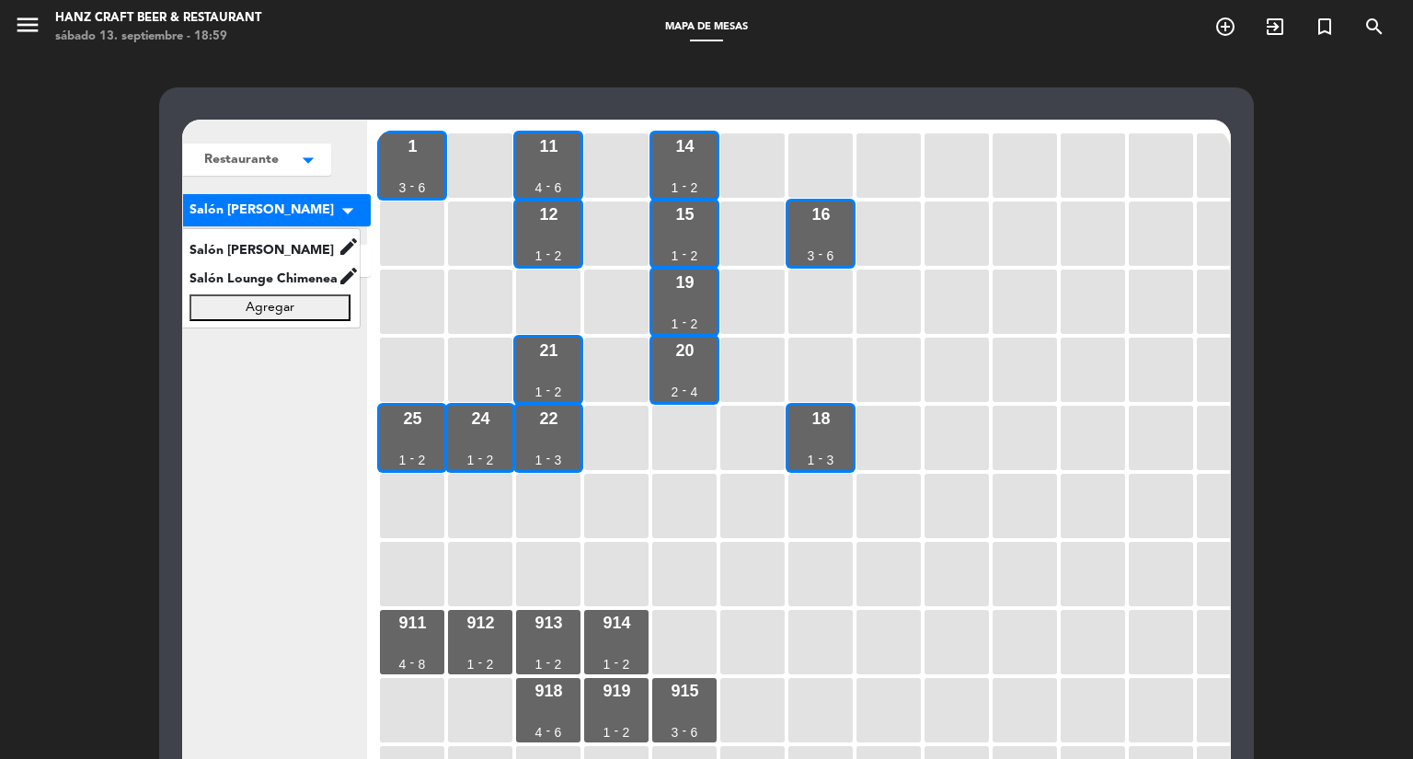
drag, startPoint x: 294, startPoint y: 438, endPoint x: 300, endPoint y: 380, distance: 58.2
click at [294, 439] on div "Restaurante arrow_drop_down Restaurante edit renombrar borrar Agregar Salón [PE…" at bounding box center [275, 475] width 184 height 708
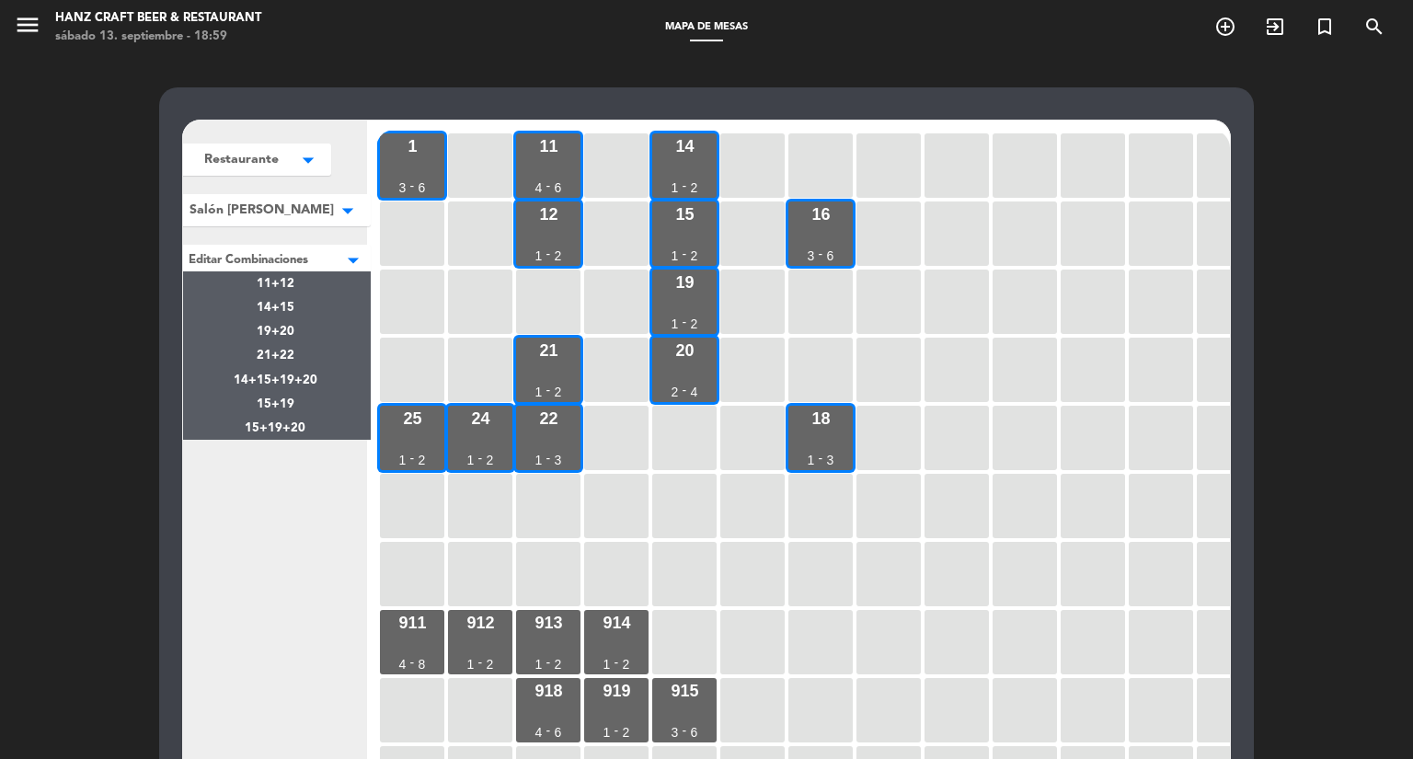
click at [288, 267] on div at bounding box center [274, 257] width 191 height 24
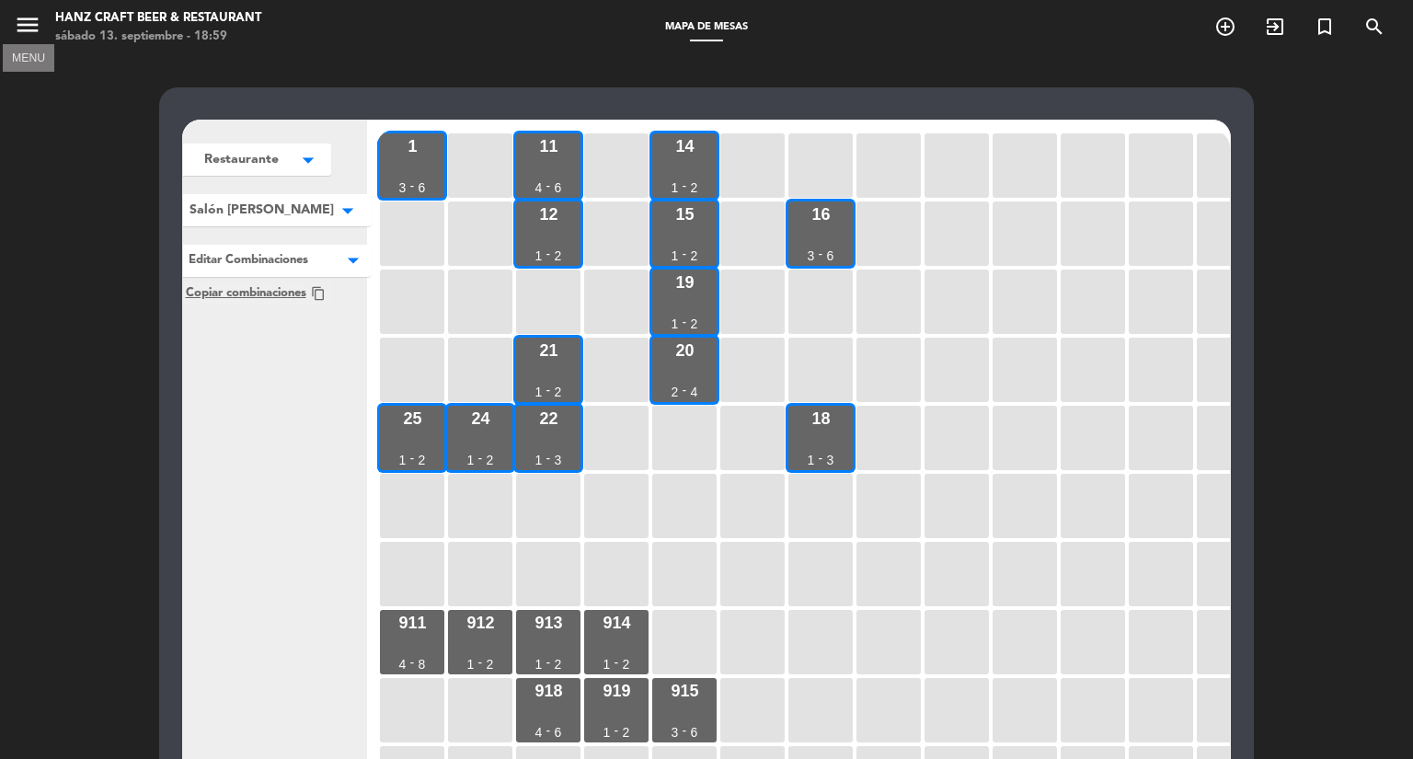
click at [32, 25] on icon "menu" at bounding box center [28, 25] width 28 height 28
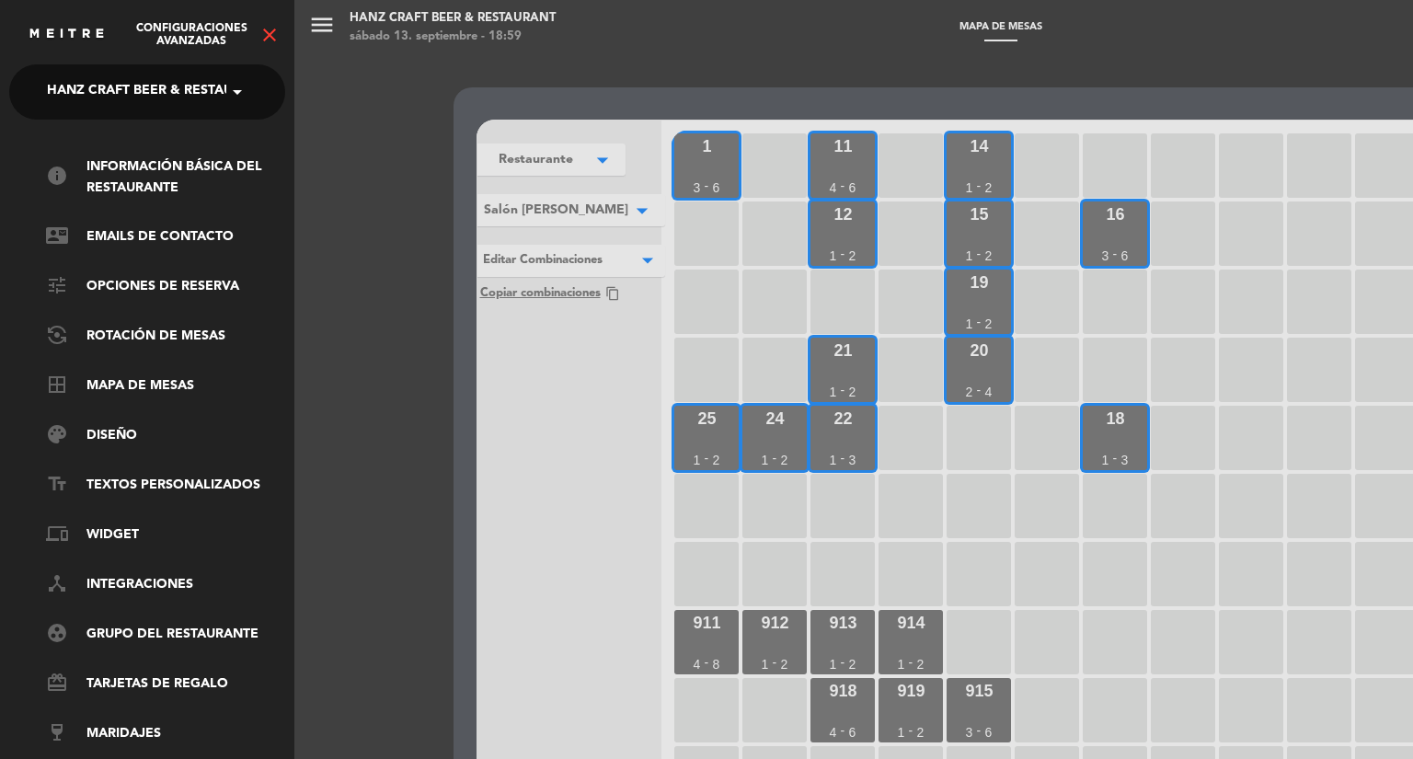
click at [719, 85] on div "menu [PERSON_NAME] Beer & Restaurant [DATE] 13. septiembre - 18:59 Mapa de mesa…" at bounding box center [1000, 379] width 1413 height 759
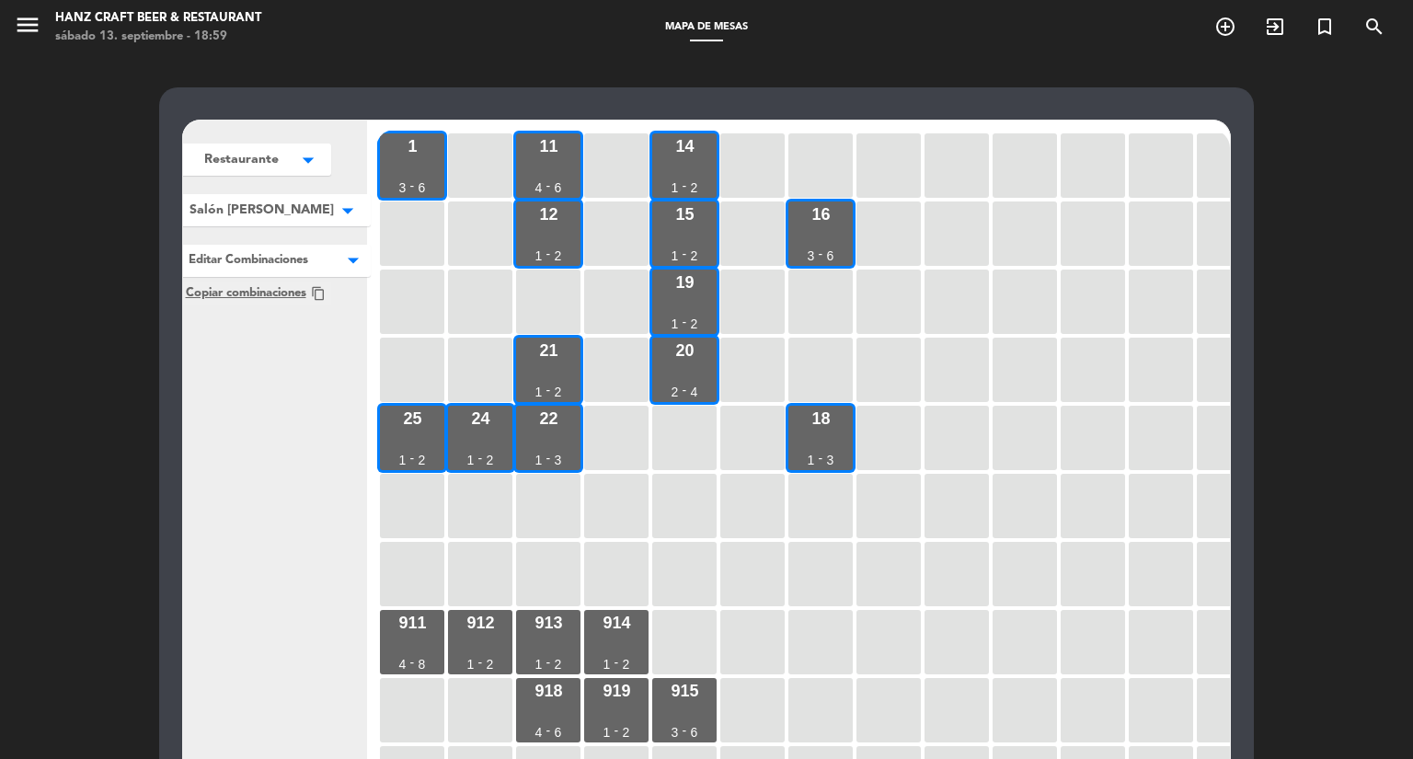
drag, startPoint x: 0, startPoint y: 30, endPoint x: 12, endPoint y: 30, distance: 12.0
click at [1, 30] on div "menu [PERSON_NAME] Beer & Restaurant [DATE] 13. septiembre - 18:59" at bounding box center [176, 27] width 353 height 43
click at [18, 30] on icon "menu" at bounding box center [28, 25] width 28 height 28
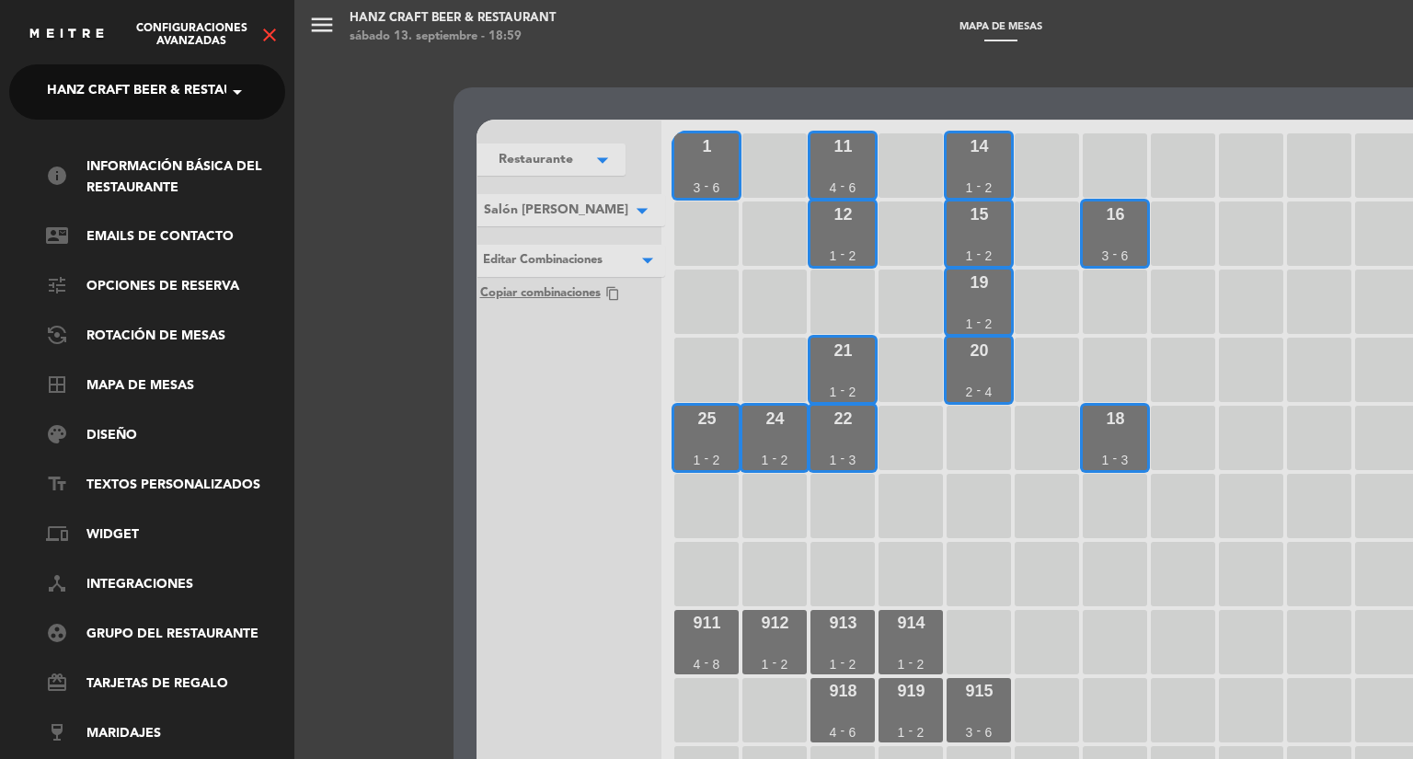
click at [795, 100] on div "menu [PERSON_NAME] Beer & Restaurant [DATE] 13. septiembre - 18:59 Mapa de mesa…" at bounding box center [1000, 379] width 1413 height 759
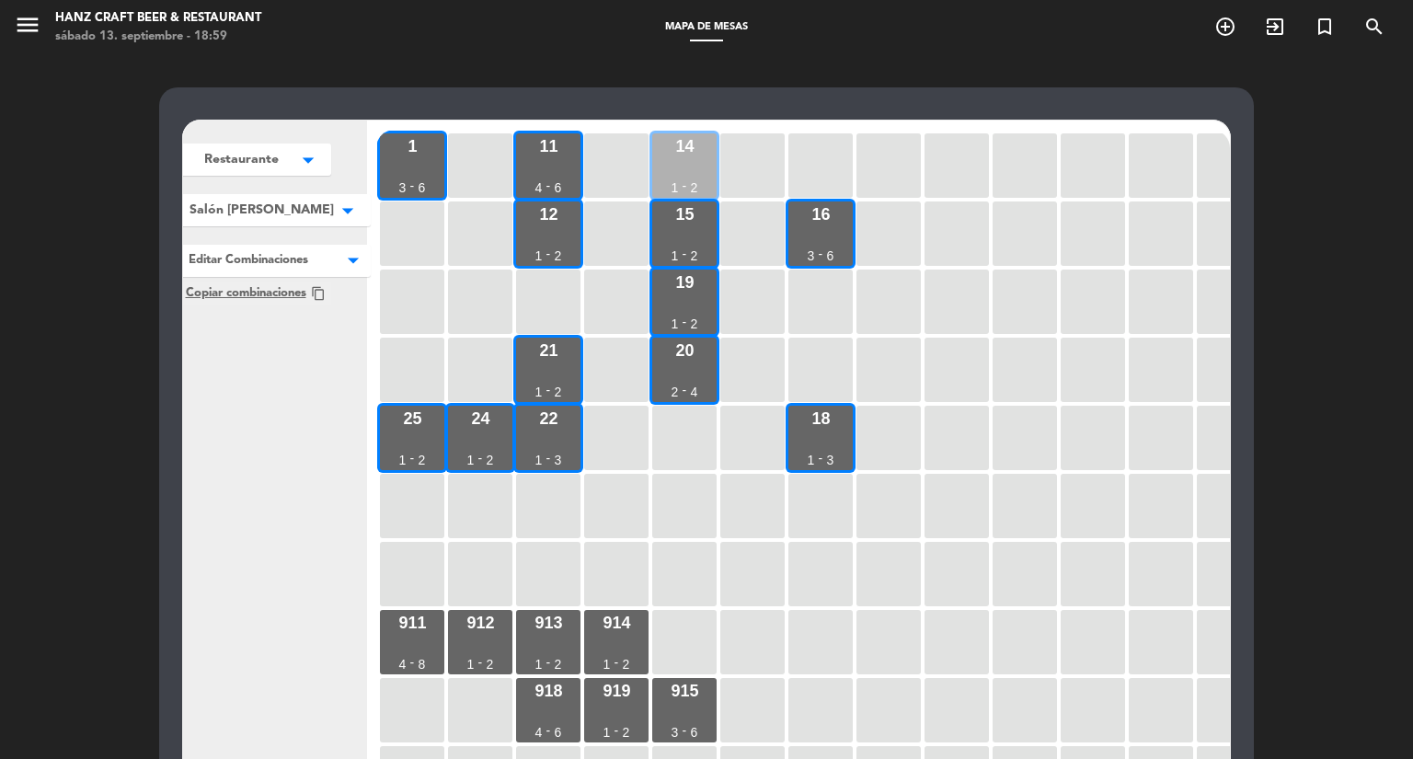
drag, startPoint x: 683, startPoint y: 29, endPoint x: 687, endPoint y: 168, distance: 139.9
click at [682, 29] on span "Mapa de mesas" at bounding box center [706, 27] width 101 height 10
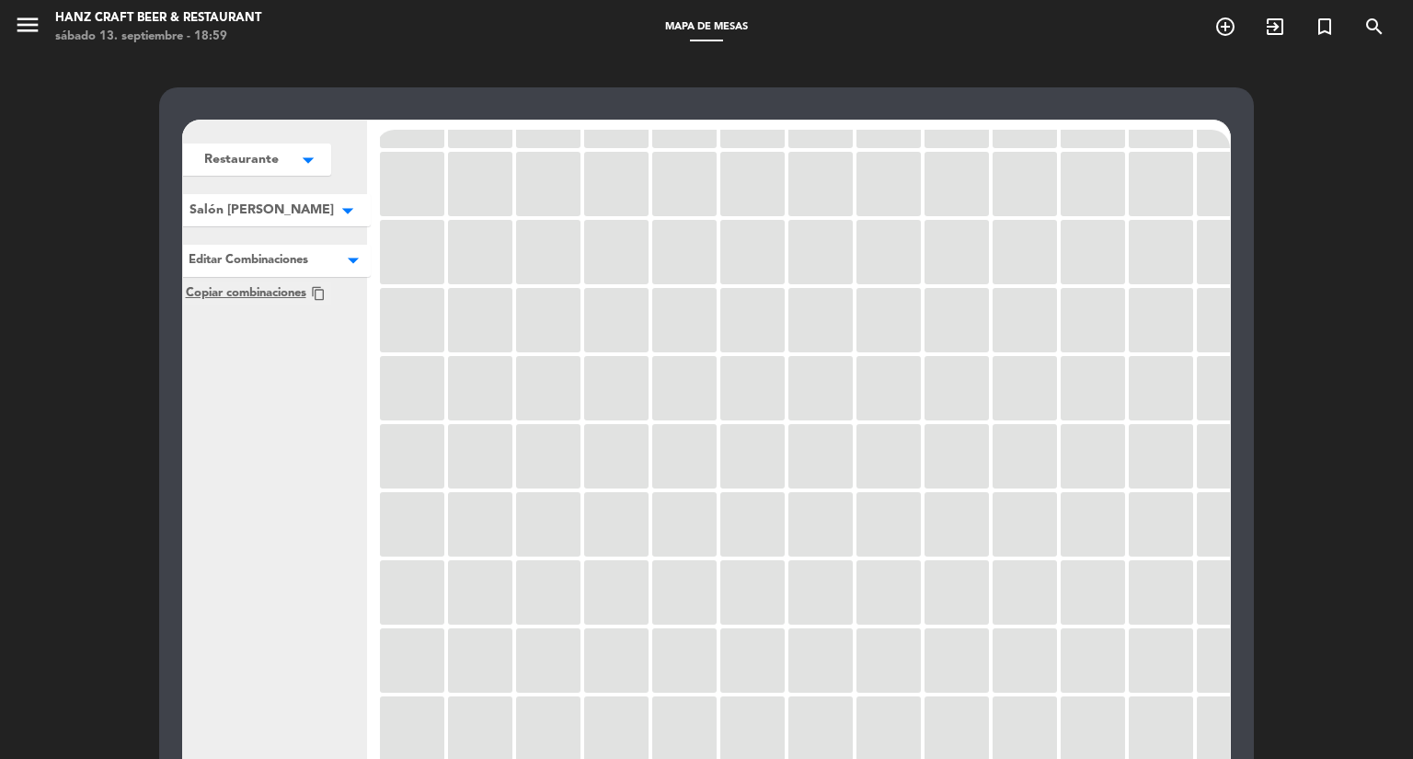
click at [39, 17] on icon "menu" at bounding box center [28, 25] width 28 height 28
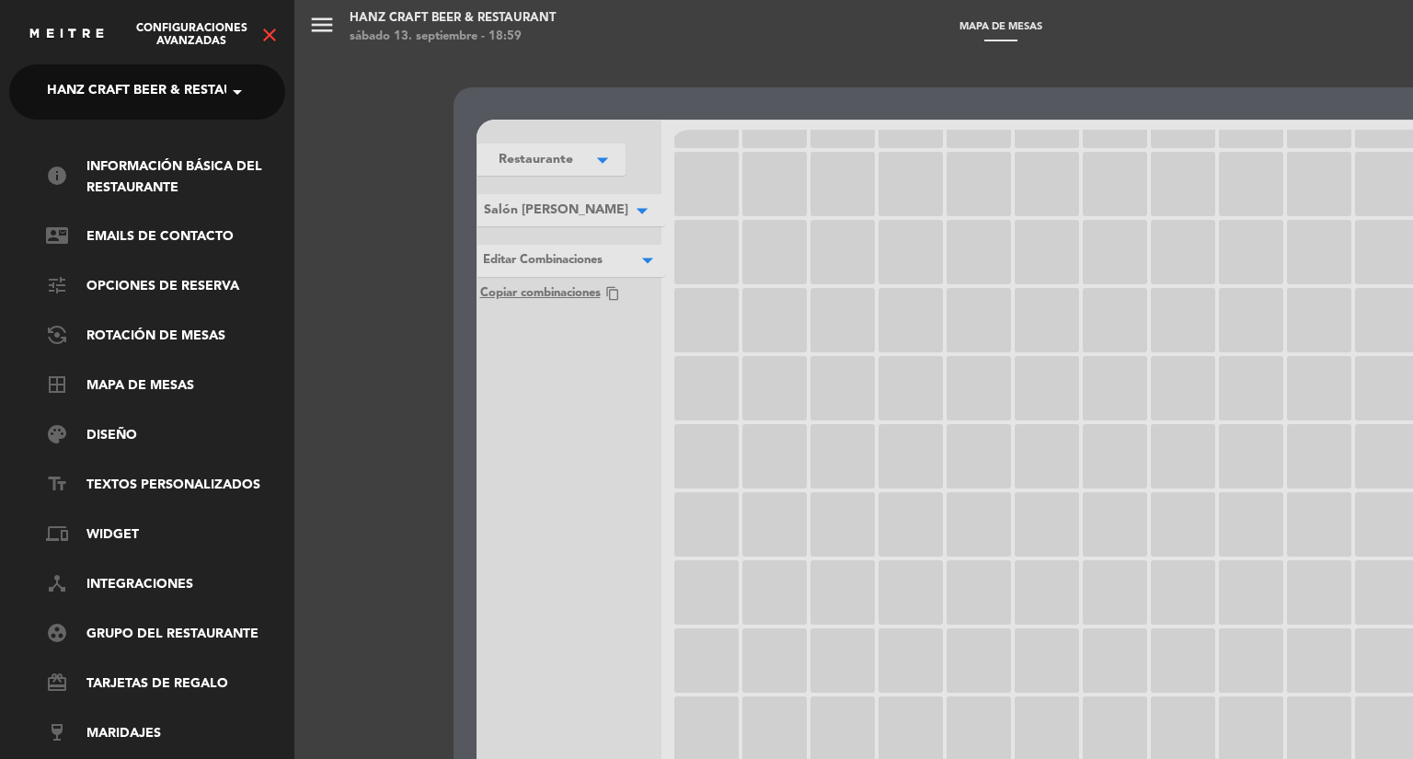
click at [192, 95] on span "Hanz Craft Beer & Restaurant" at bounding box center [157, 92] width 221 height 39
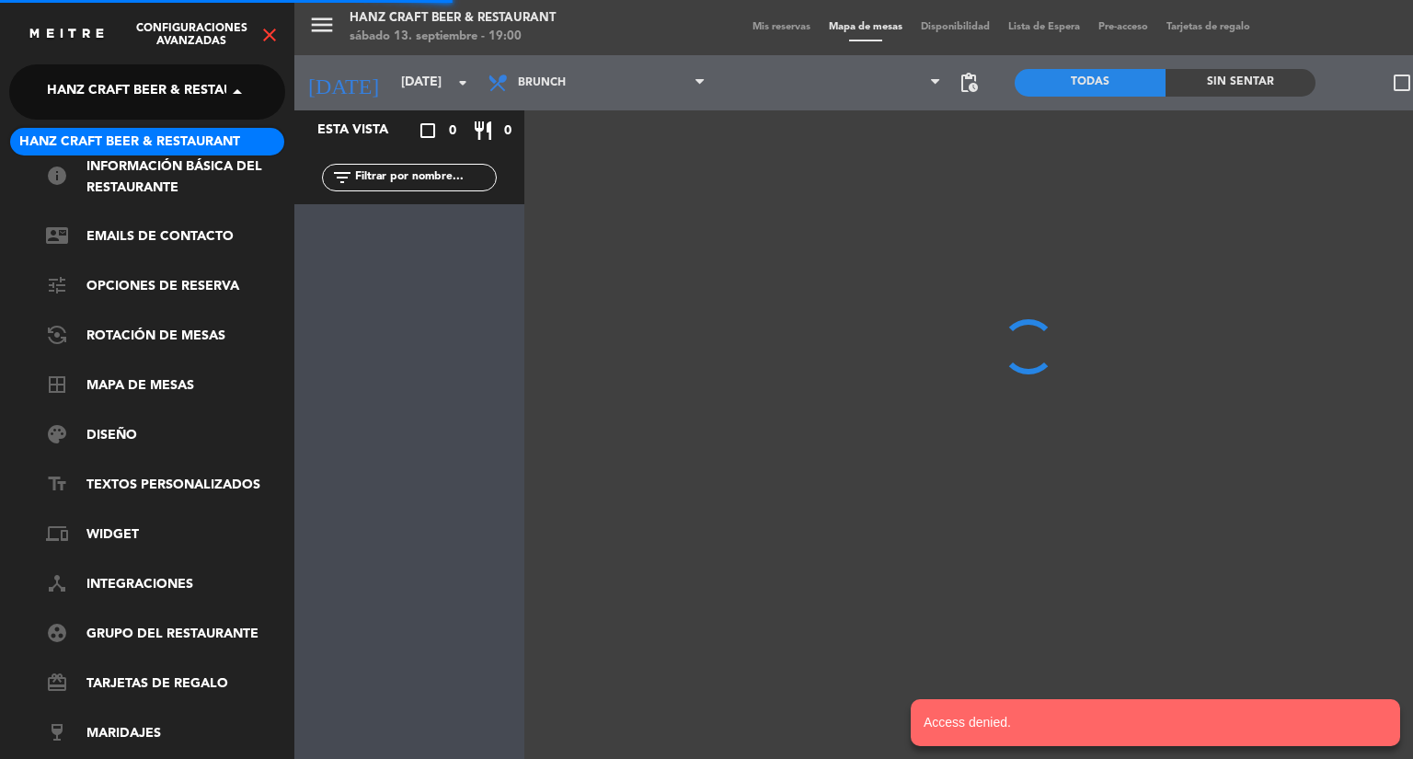
click at [63, 39] on img at bounding box center [67, 35] width 78 height 14
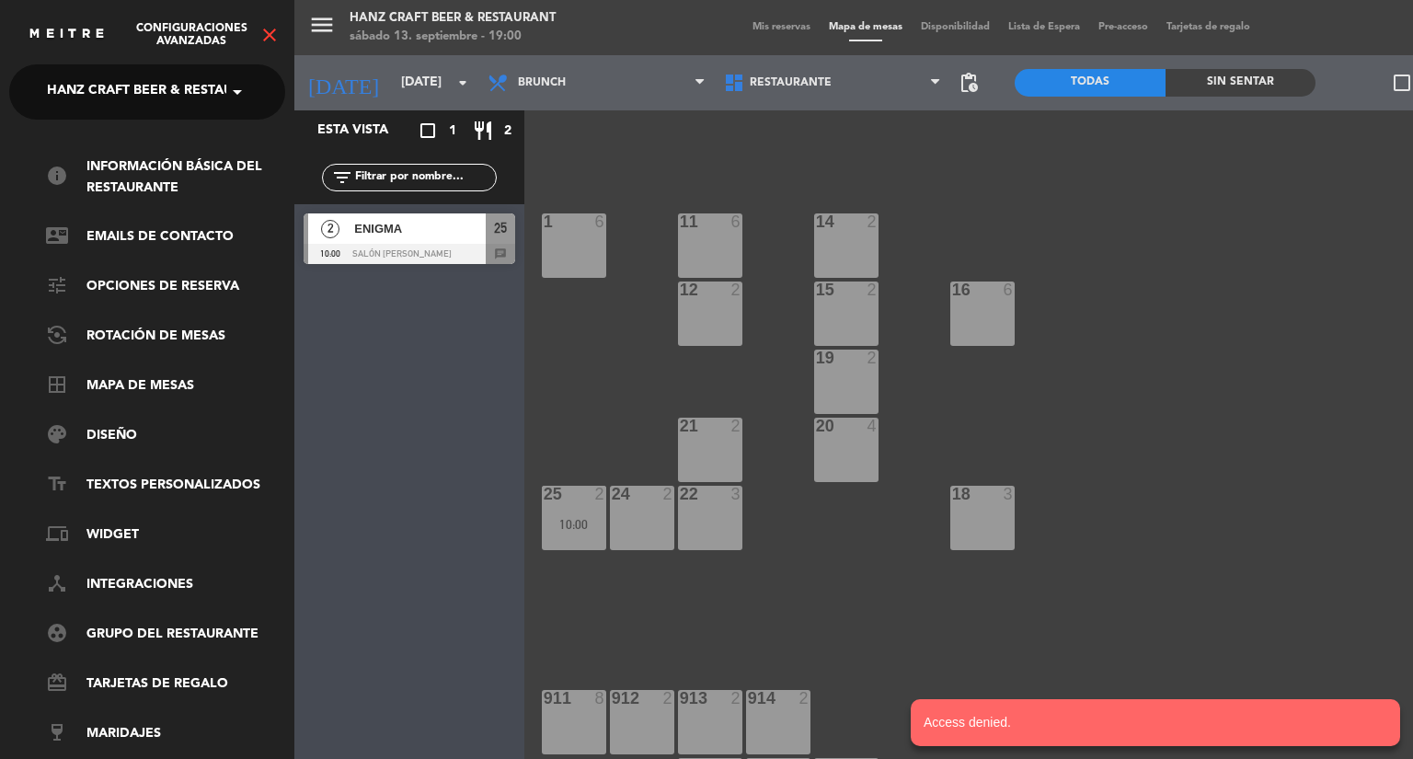
click at [776, 44] on div "menu [PERSON_NAME] Beer & Restaurant [DATE] 13. septiembre - 19:00 Mis reservas…" at bounding box center [1000, 379] width 1413 height 759
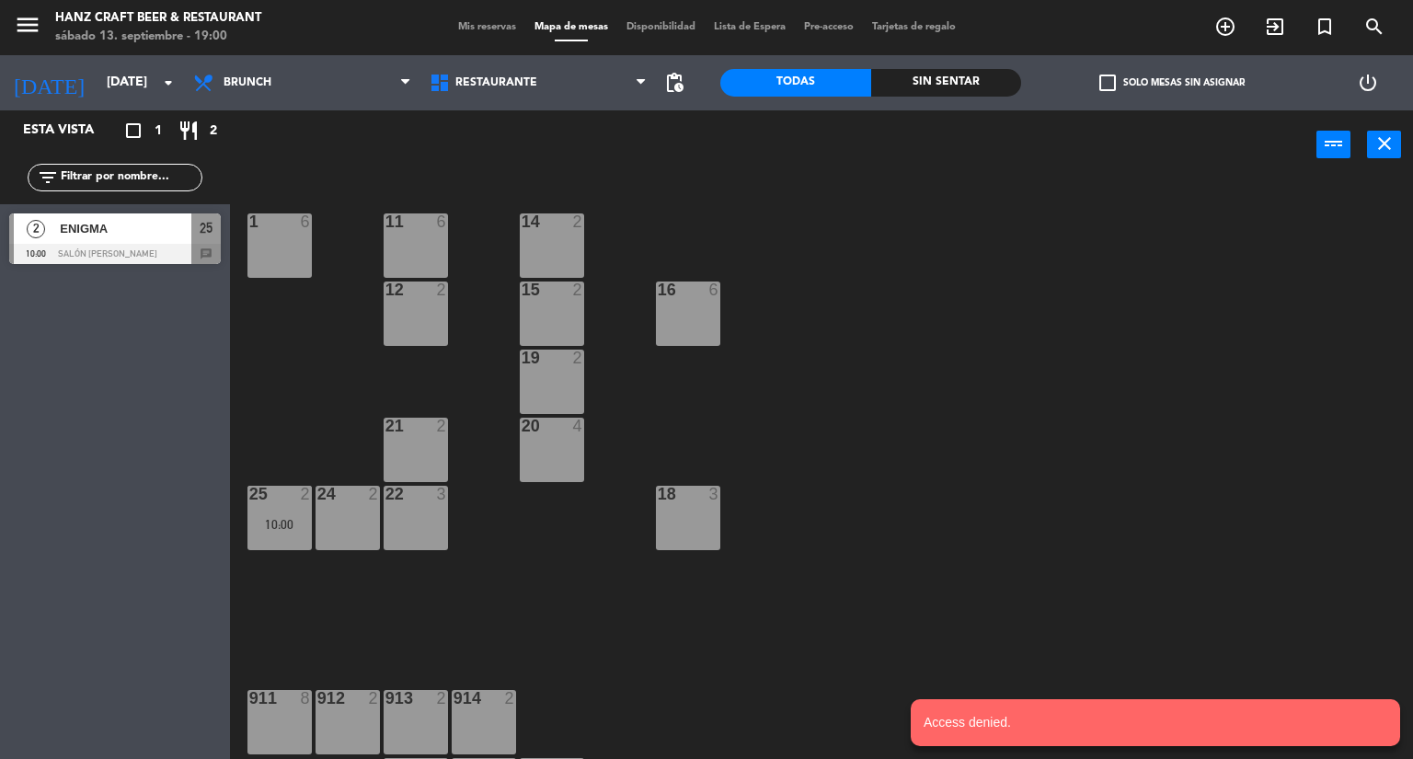
click at [778, 24] on div "menu [PERSON_NAME] Beer & Restaurant [DATE] 13. septiembre - 19:00 Mis reservas…" at bounding box center [706, 379] width 1413 height 759
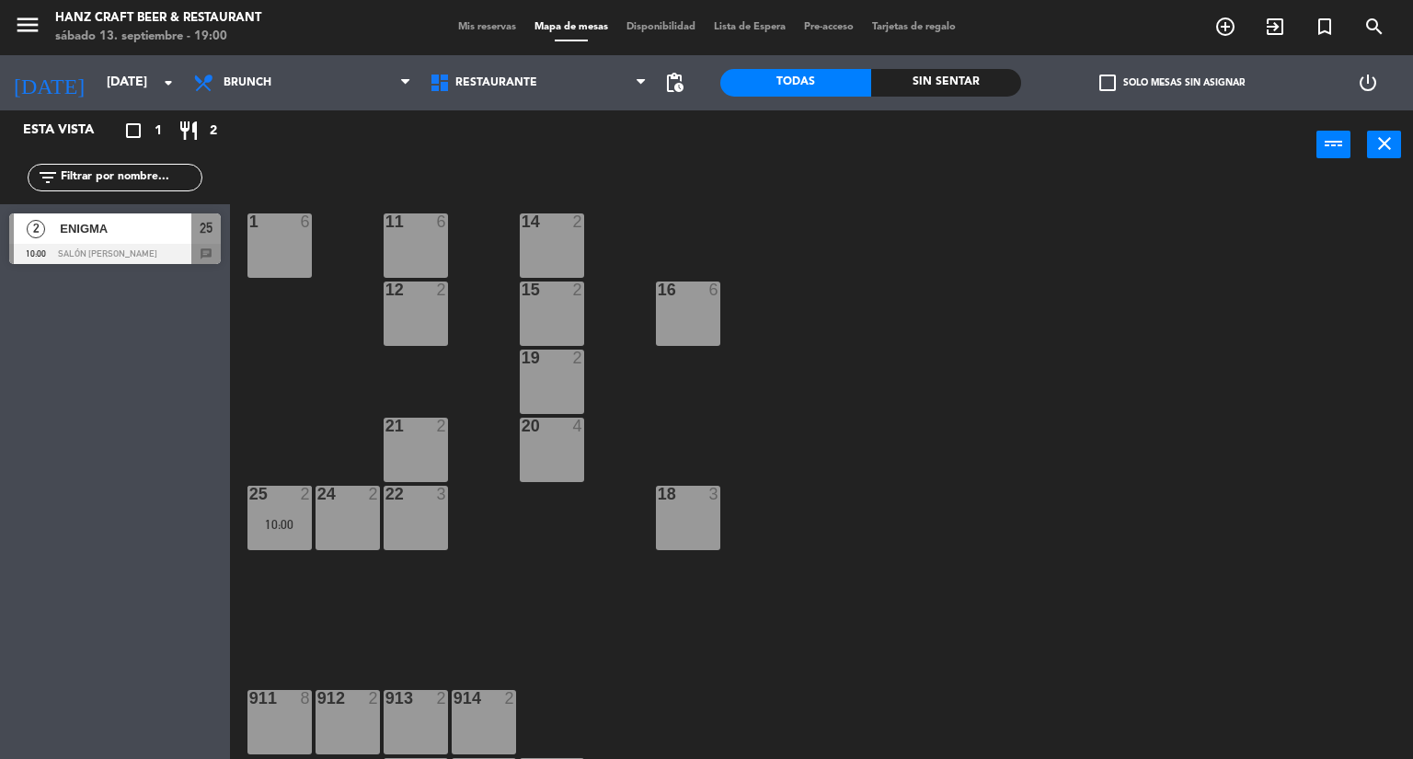
click at [503, 25] on span "Mis reservas" at bounding box center [487, 27] width 76 height 10
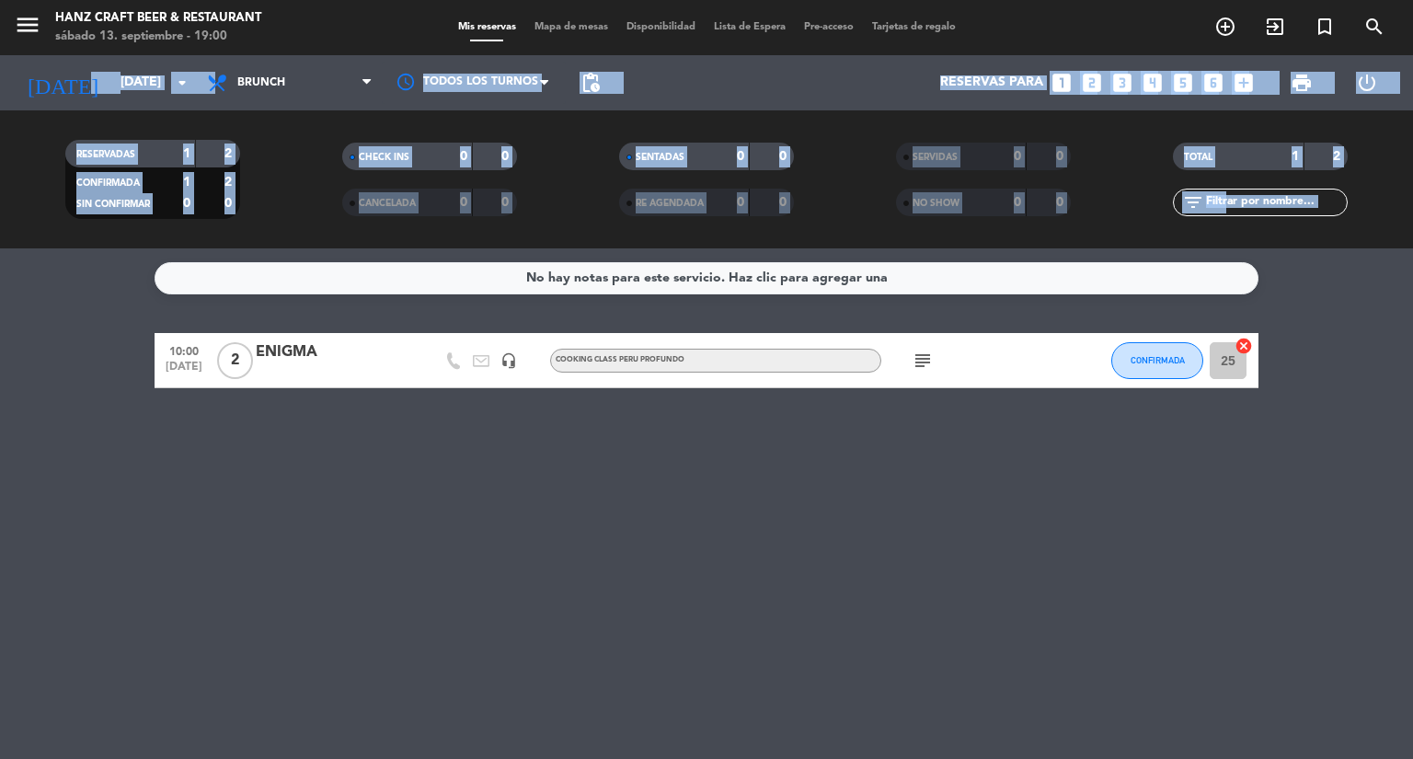
drag, startPoint x: 58, startPoint y: 93, endPoint x: 82, endPoint y: 264, distance: 172.8
click at [82, 264] on ng-component "menu [PERSON_NAME] Beer & Restaurant [DATE] 13. septiembre - 19:00 Mis reservas…" at bounding box center [706, 379] width 1413 height 759
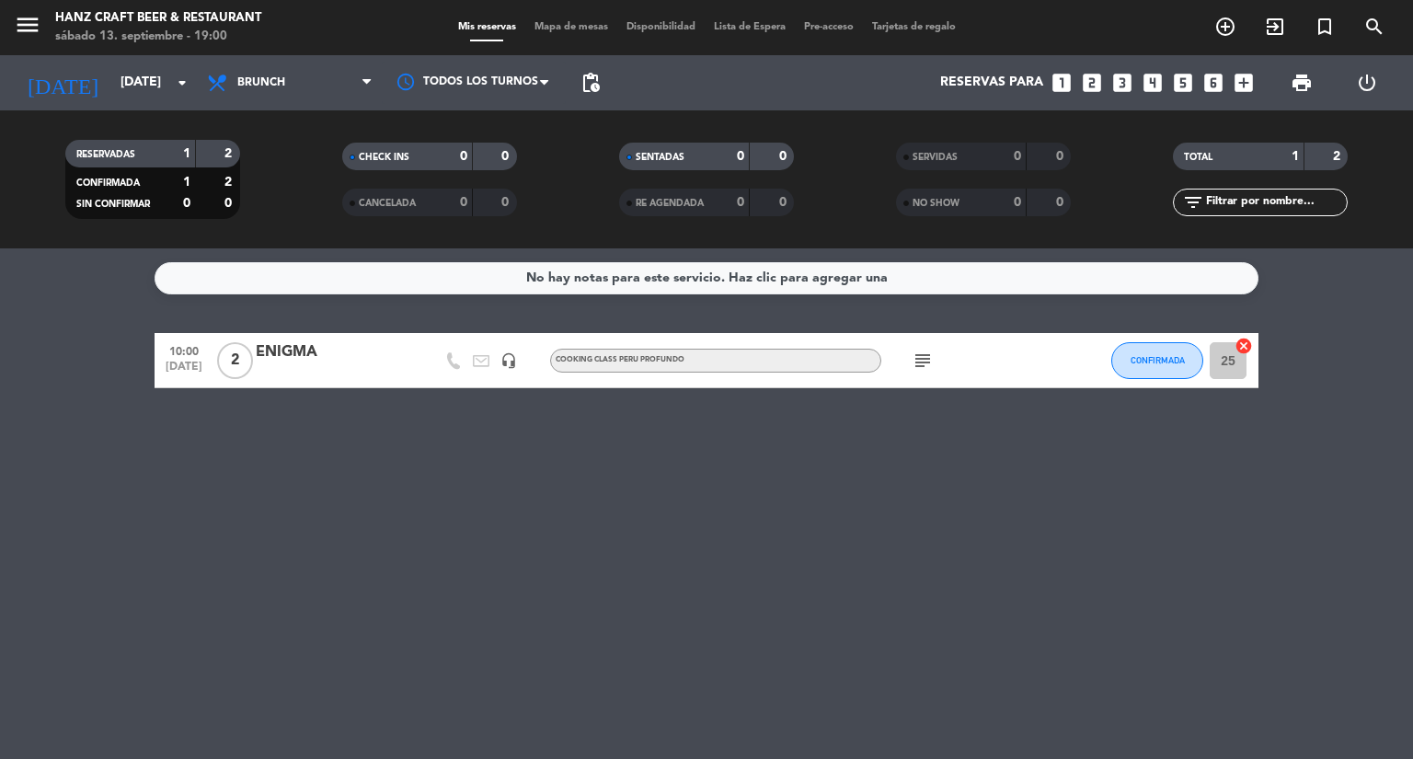
click at [252, 357] on div "2" at bounding box center [234, 360] width 42 height 54
click at [235, 363] on span "2" at bounding box center [235, 360] width 36 height 37
click at [282, 351] on div "ENIGMA" at bounding box center [334, 352] width 156 height 24
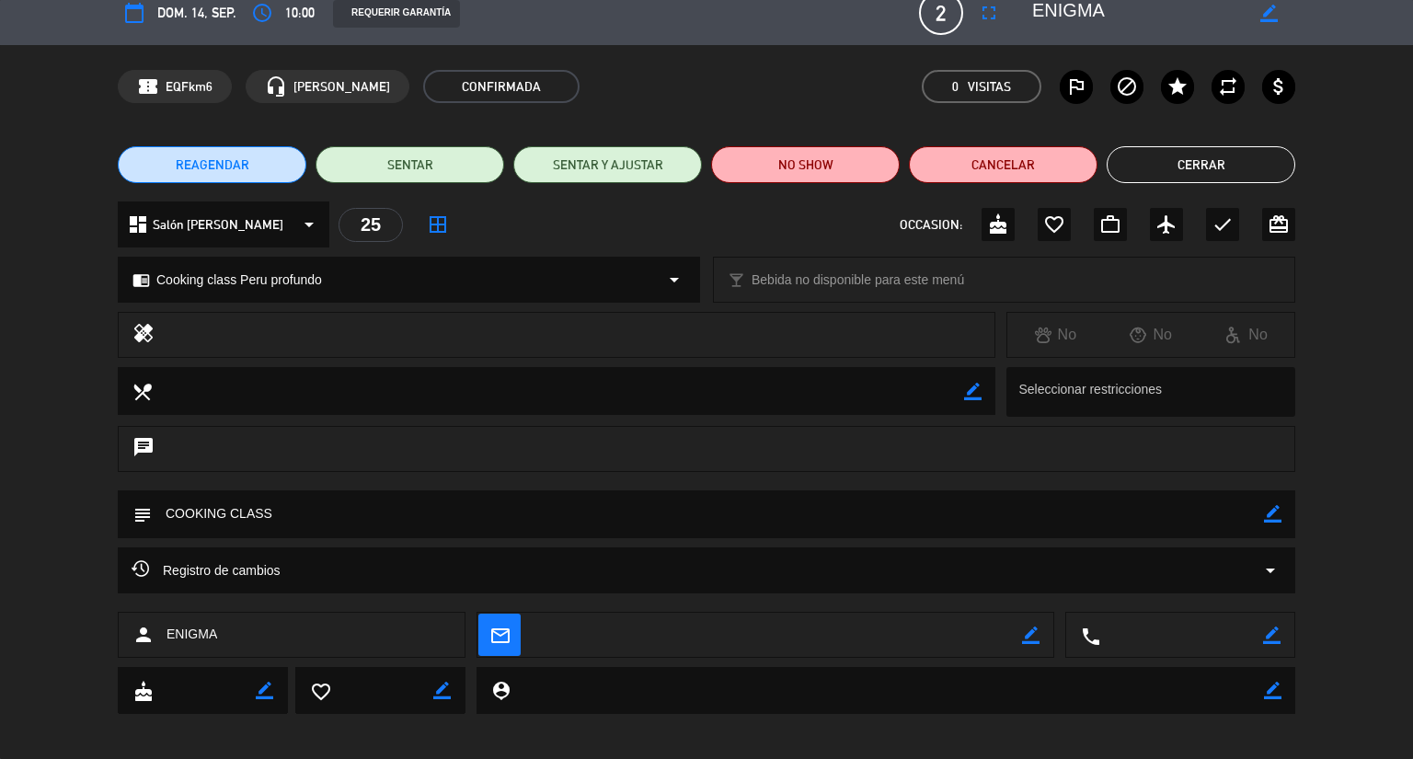
scroll to position [29, 0]
